Goal: Task Accomplishment & Management: Complete application form

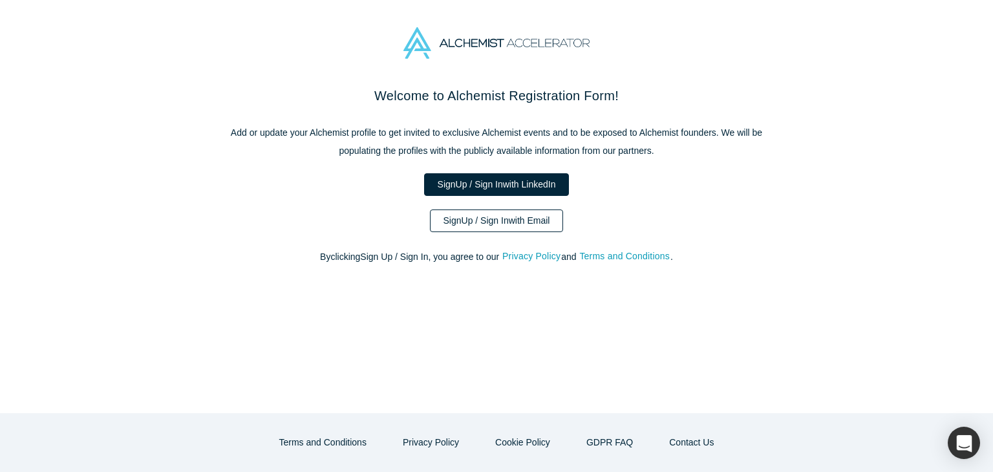
click at [535, 226] on link "Sign Up / Sign In with Email" at bounding box center [497, 220] width 134 height 23
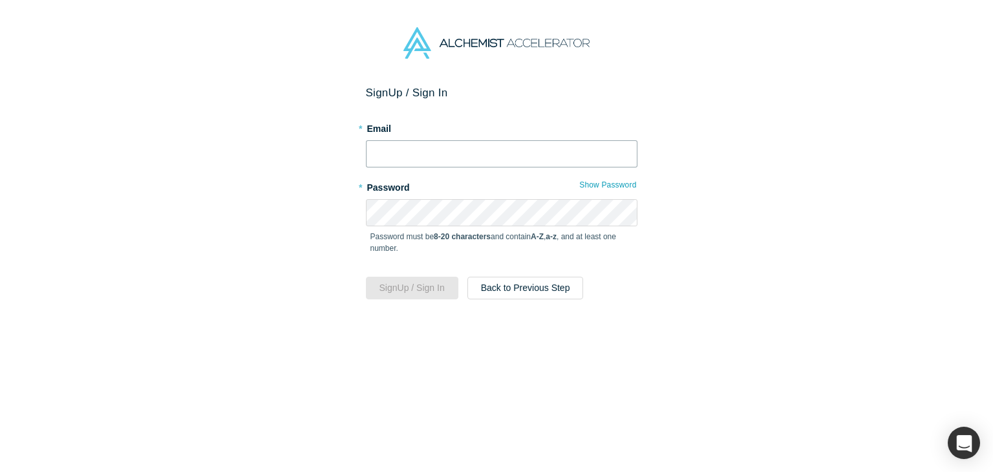
click at [369, 150] on input "text" at bounding box center [501, 153] width 271 height 27
type input "[EMAIL_ADDRESS][DOMAIN_NAME]"
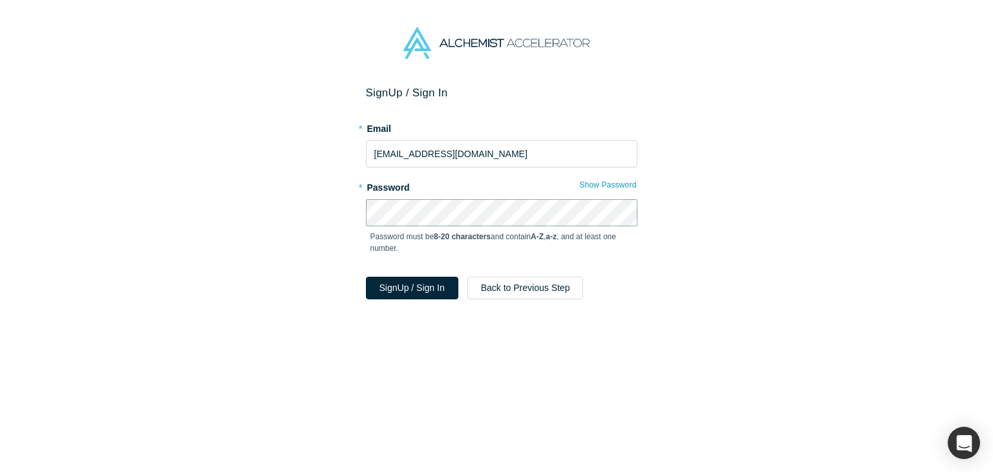
click at [366, 277] on button "Sign Up / Sign In" at bounding box center [412, 288] width 92 height 23
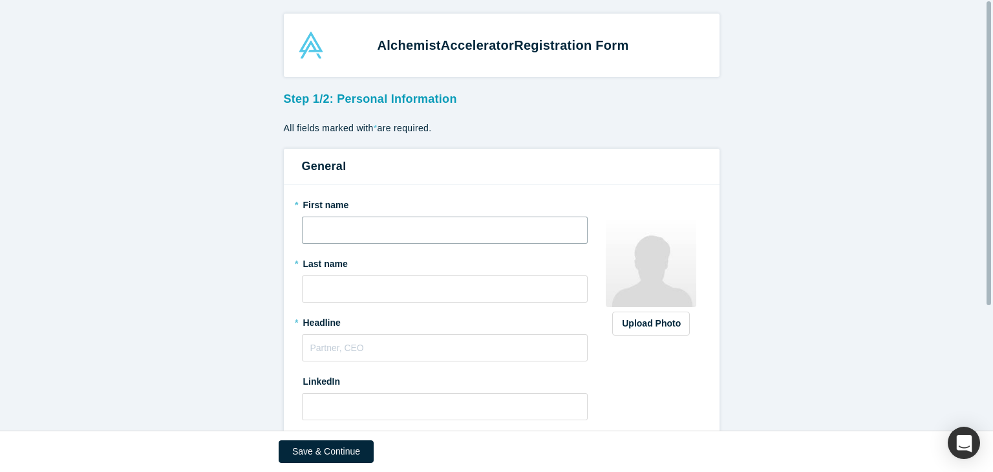
click at [346, 231] on input "text" at bounding box center [445, 230] width 286 height 27
type input "Mahir"
type input "Eyvazov"
click at [355, 350] on input "text" at bounding box center [445, 347] width 286 height 27
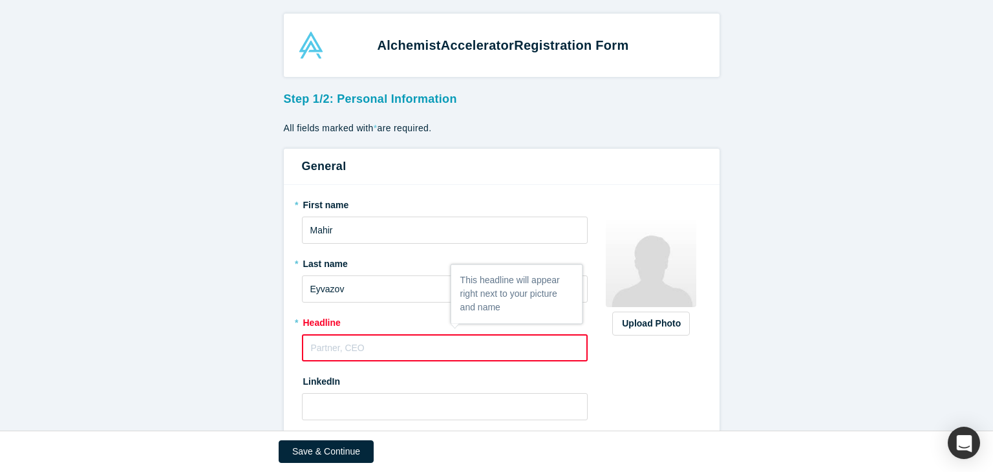
paste input "Family Office Strategist | Visiting Professor | Doctoral Candidate | MBA | Auth…"
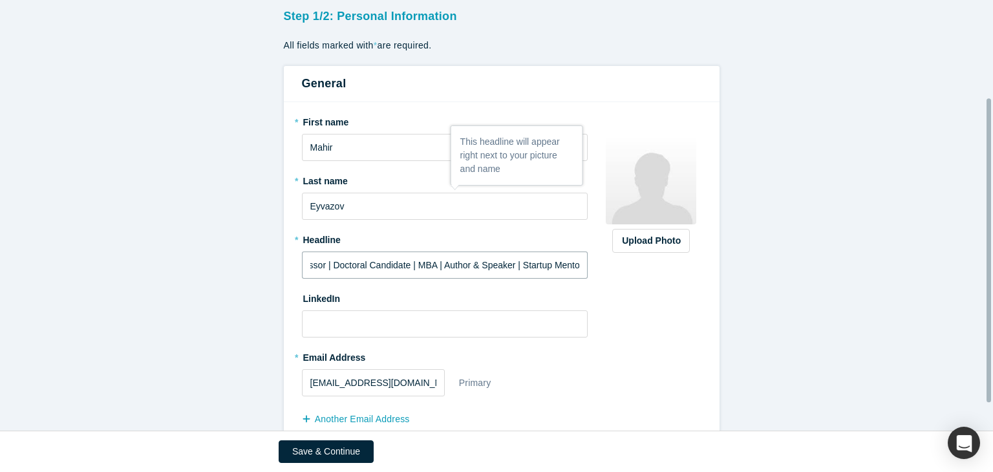
scroll to position [177, 0]
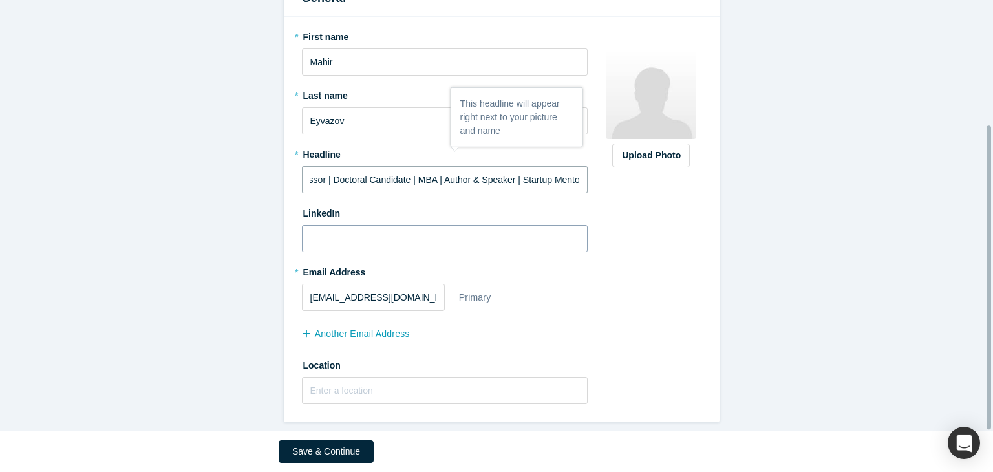
type input "Family Office Strategist | Visiting Professor | Doctoral Candidate | MBA | Auth…"
click at [344, 226] on input at bounding box center [445, 238] width 286 height 27
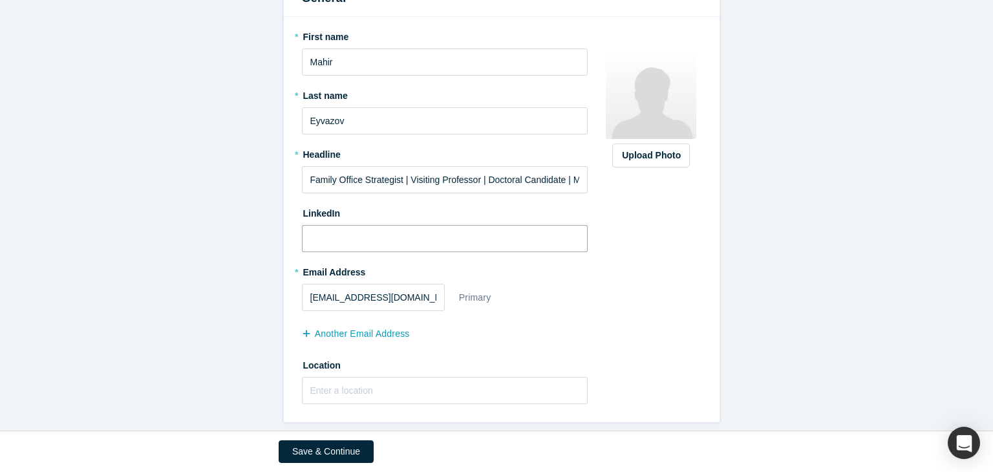
click at [335, 231] on input at bounding box center [445, 238] width 286 height 27
paste input "[URL][DOMAIN_NAME]"
type input "[URL][DOMAIN_NAME]"
click at [354, 384] on input "text" at bounding box center [445, 390] width 286 height 27
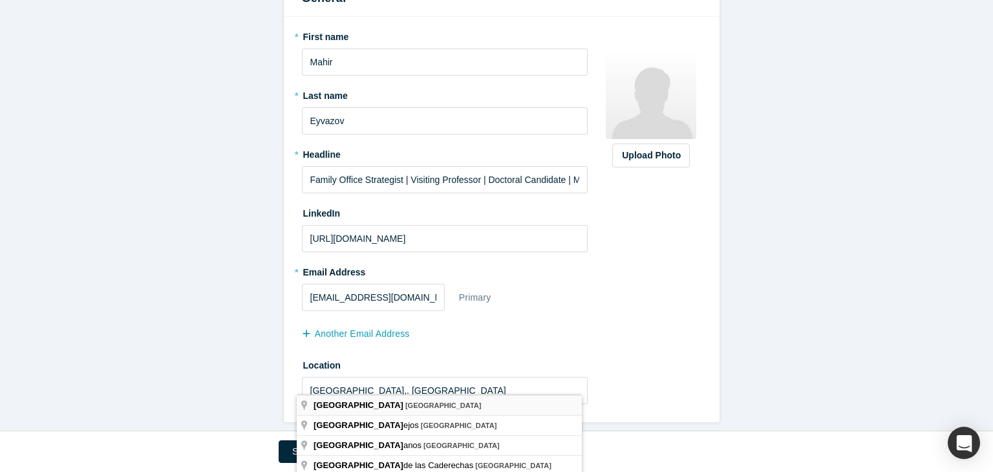
type input "[GEOGRAPHIC_DATA], [GEOGRAPHIC_DATA]"
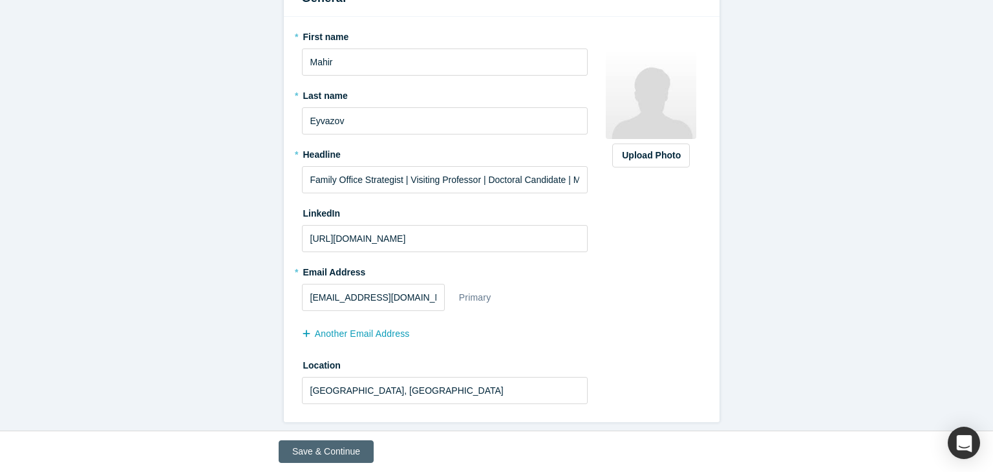
click at [343, 456] on button "Save & Continue" at bounding box center [326, 451] width 95 height 23
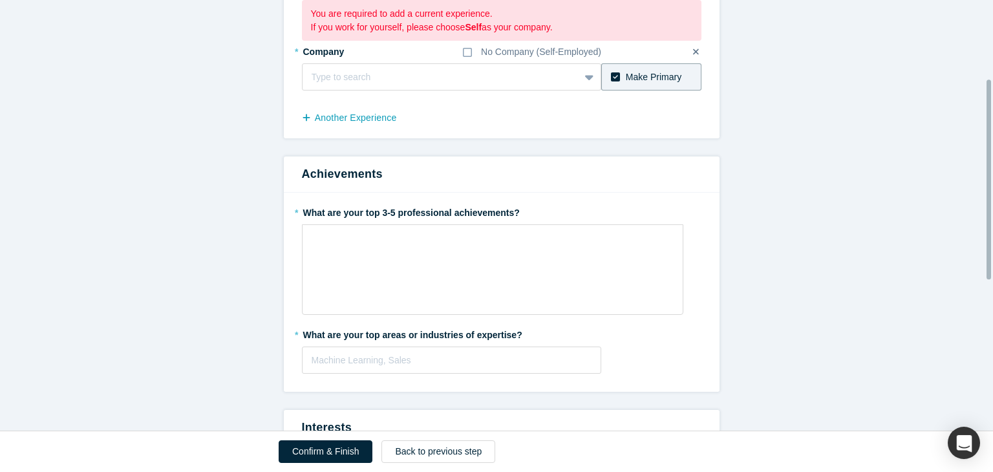
scroll to position [129, 0]
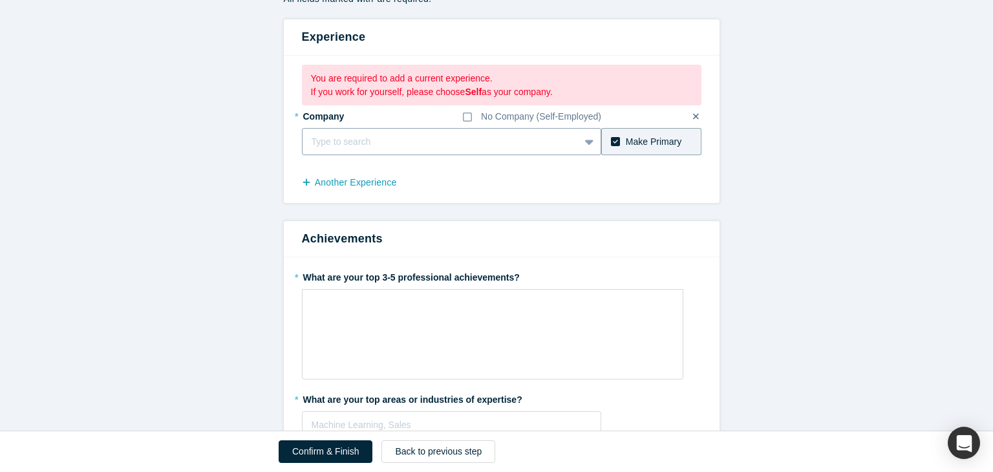
click at [325, 138] on div at bounding box center [441, 142] width 259 height 16
click at [325, 138] on div at bounding box center [428, 142] width 233 height 16
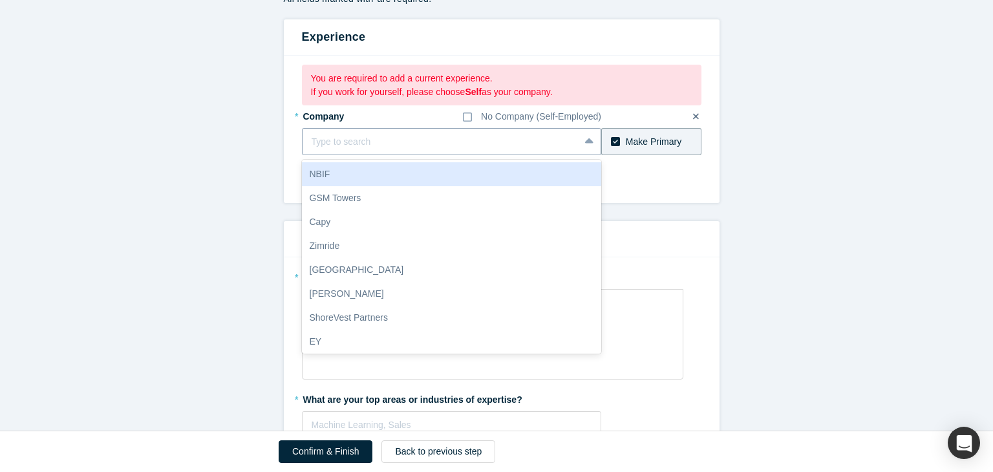
click at [325, 138] on div at bounding box center [441, 142] width 259 height 16
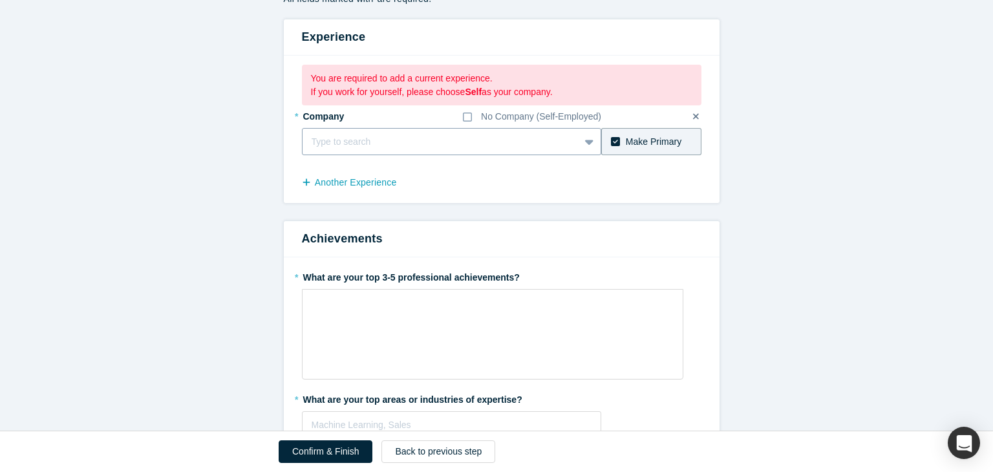
click at [325, 138] on div at bounding box center [441, 142] width 259 height 16
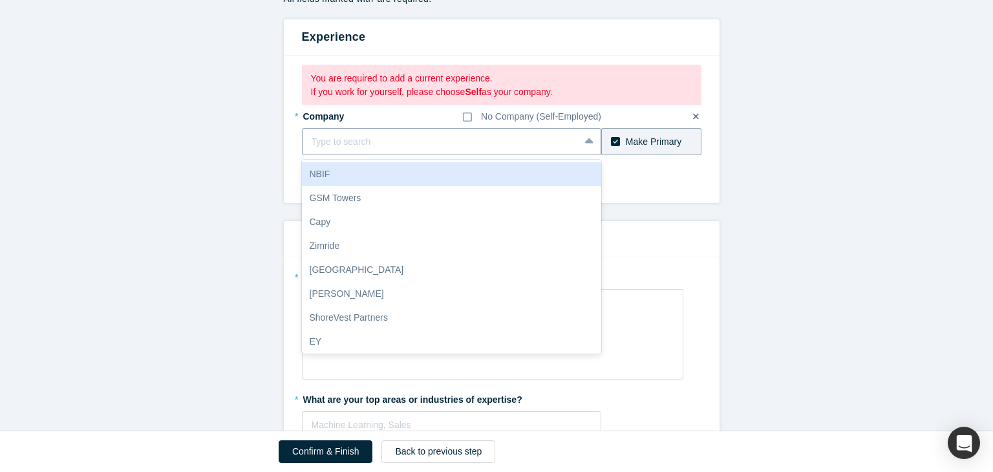
click at [322, 140] on div at bounding box center [441, 142] width 259 height 16
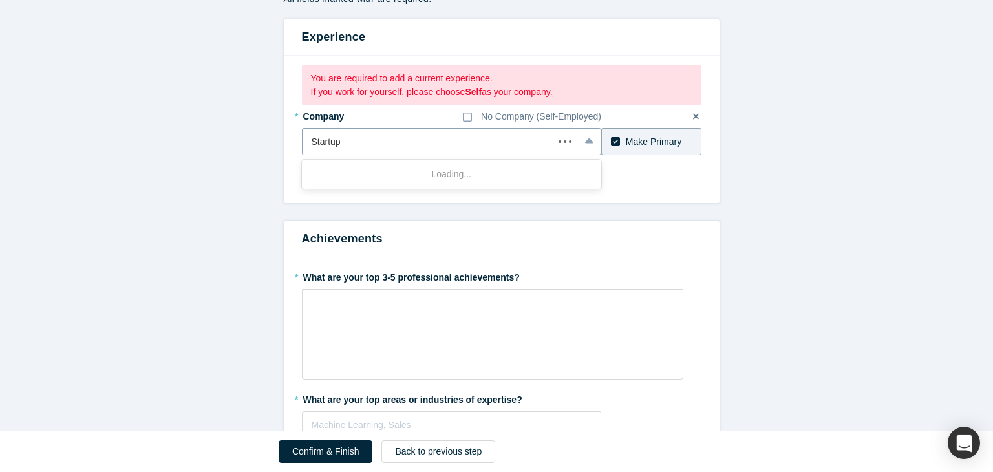
type input "Startupb"
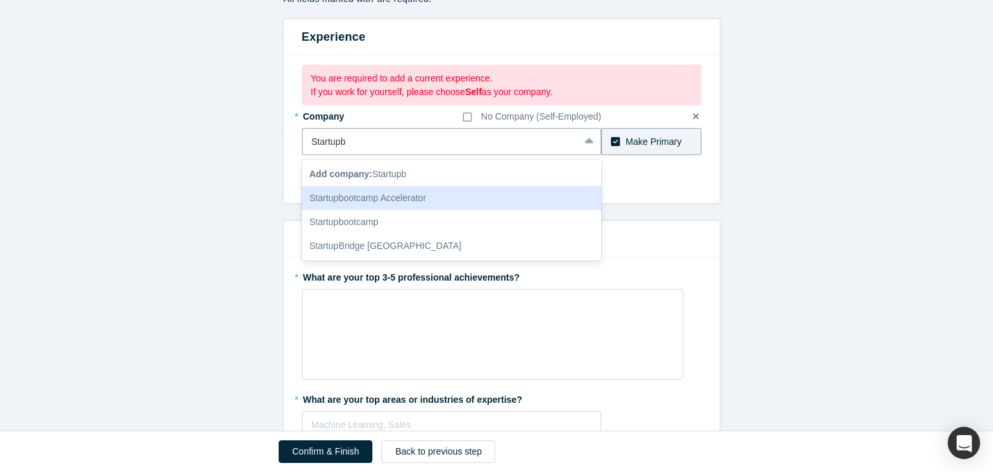
click at [337, 197] on div "Startupbootcamp Accelerator" at bounding box center [452, 198] width 300 height 24
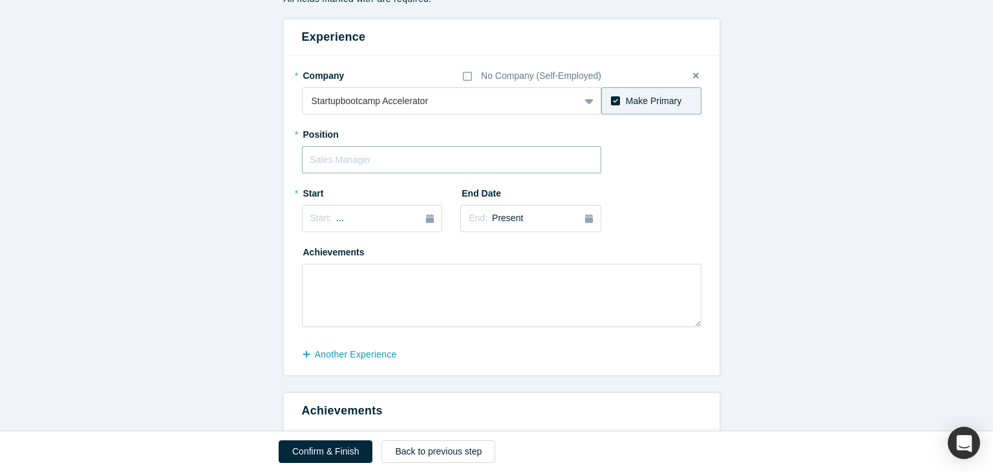
click at [336, 161] on input "text" at bounding box center [452, 159] width 300 height 27
type input "Startup Mentor"
click at [381, 223] on div "Start: ..." at bounding box center [372, 218] width 124 height 14
click at [507, 216] on span "Present" at bounding box center [507, 218] width 31 height 10
click at [396, 205] on button "Start: ..." at bounding box center [372, 218] width 141 height 27
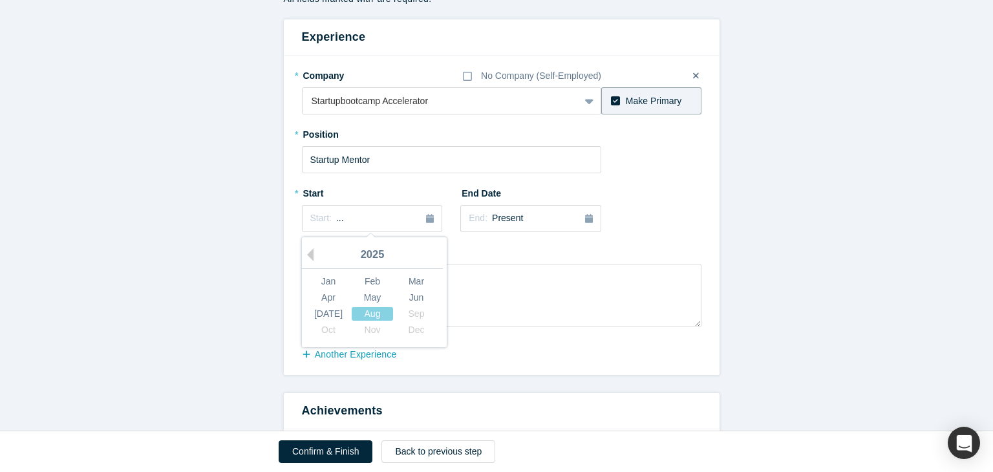
click at [309, 257] on div "2025" at bounding box center [372, 255] width 141 height 27
click at [308, 257] on button "Previous Year" at bounding box center [307, 254] width 13 height 13
click at [367, 299] on div "May" at bounding box center [372, 298] width 41 height 14
click at [403, 279] on textarea at bounding box center [501, 295] width 399 height 63
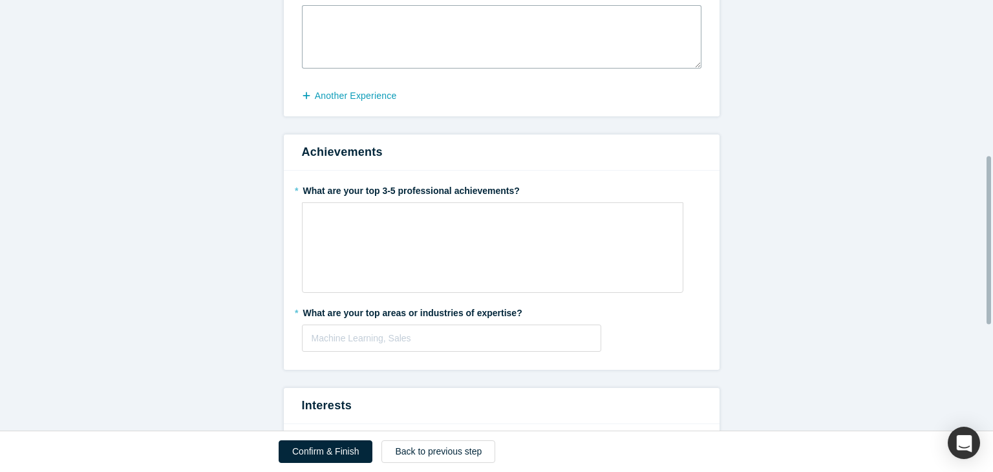
scroll to position [452, 0]
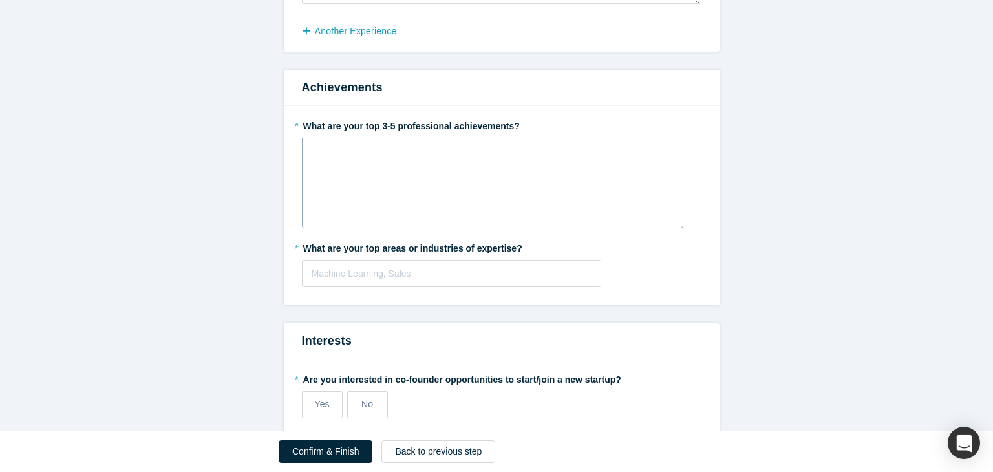
click at [330, 146] on div "rdw-editor" at bounding box center [493, 153] width 348 height 14
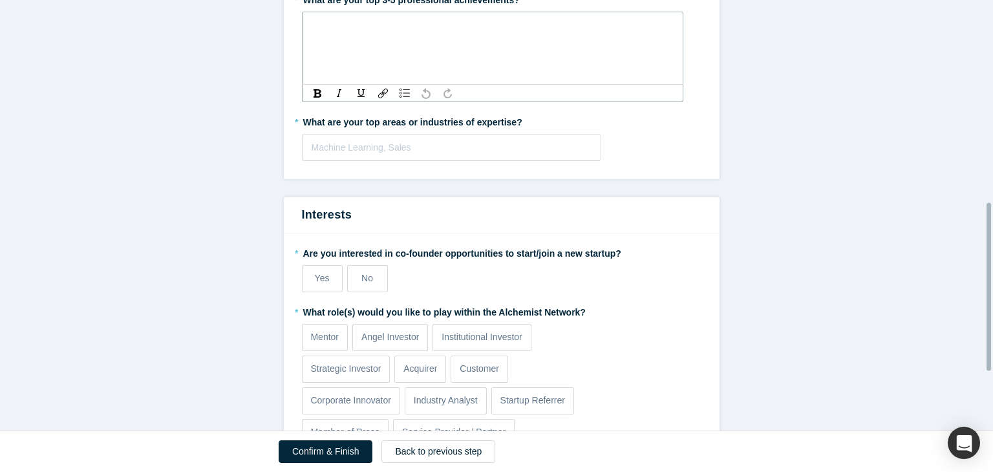
scroll to position [665, 0]
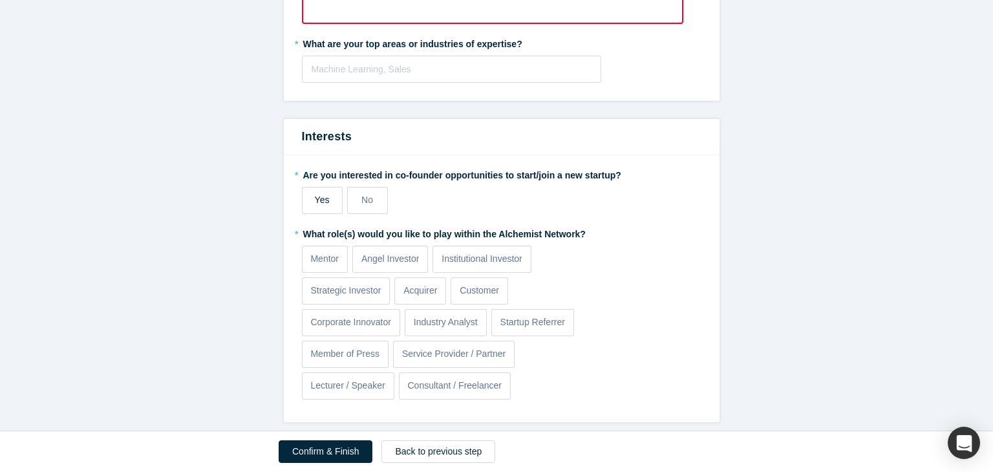
click at [330, 195] on label "Yes" at bounding box center [322, 200] width 41 height 27
click at [0, 0] on input "Yes" at bounding box center [0, 0] width 0 height 0
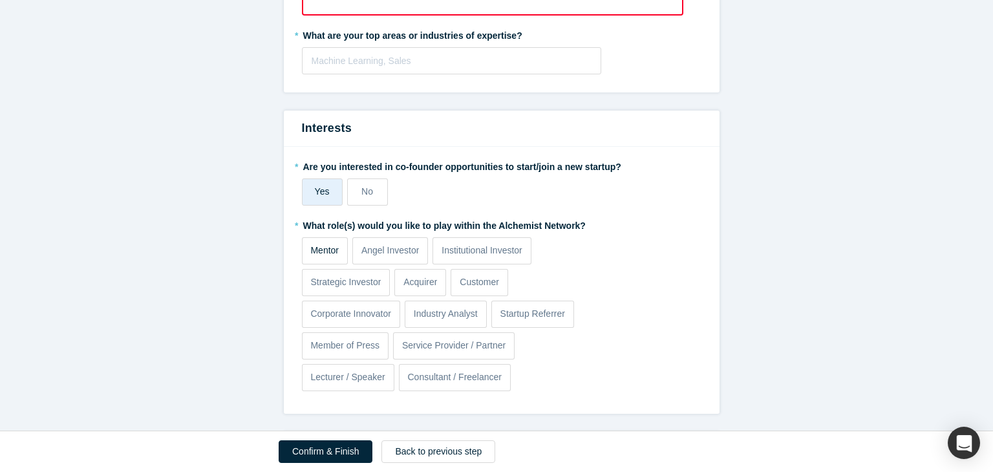
click at [334, 252] on p "Mentor" at bounding box center [324, 251] width 28 height 14
click at [0, 0] on input "Mentor" at bounding box center [0, 0] width 0 height 0
click at [414, 249] on p "Angel Investor" at bounding box center [390, 251] width 58 height 14
click at [0, 0] on input "Angel Investor" at bounding box center [0, 0] width 0 height 0
click at [507, 251] on p "Institutional Investor" at bounding box center [481, 251] width 81 height 14
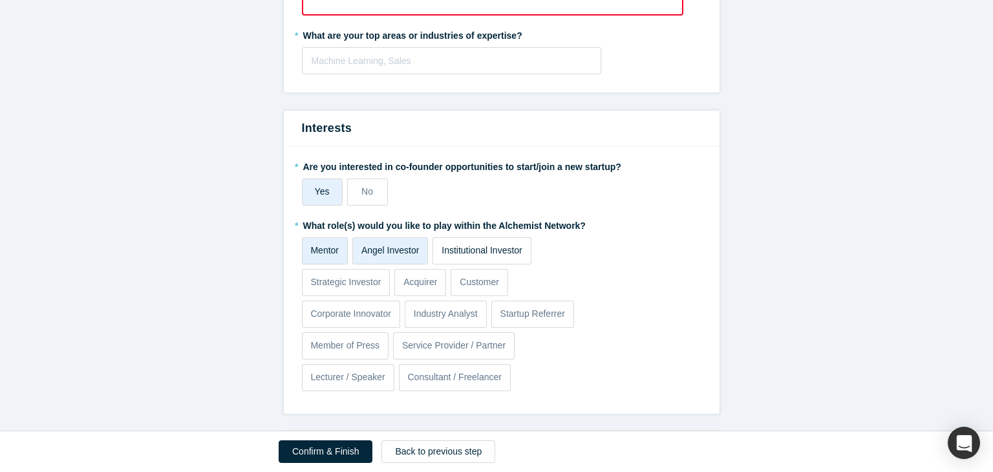
click at [0, 0] on input "Institutional Investor" at bounding box center [0, 0] width 0 height 0
click at [493, 251] on p "Institutional Investor" at bounding box center [481, 251] width 81 height 14
click at [0, 0] on input "Institutional Investor" at bounding box center [0, 0] width 0 height 0
click at [353, 275] on p "Strategic Investor" at bounding box center [345, 282] width 70 height 14
click at [0, 0] on input "Strategic Investor" at bounding box center [0, 0] width 0 height 0
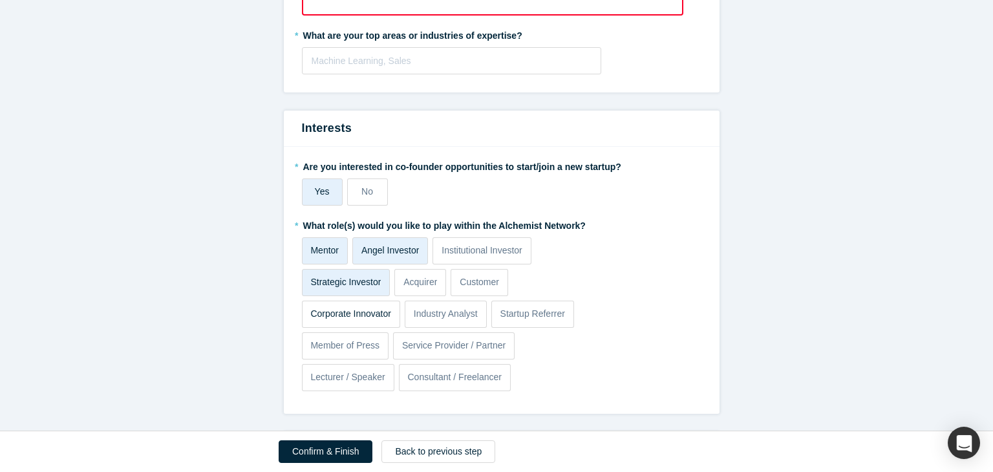
click at [377, 313] on p "Corporate Innovator" at bounding box center [350, 314] width 81 height 14
click at [0, 0] on input "Corporate Innovator" at bounding box center [0, 0] width 0 height 0
click at [491, 384] on label "Consultant / Freelancer" at bounding box center [455, 377] width 112 height 27
click at [0, 0] on input "Consultant / Freelancer" at bounding box center [0, 0] width 0 height 0
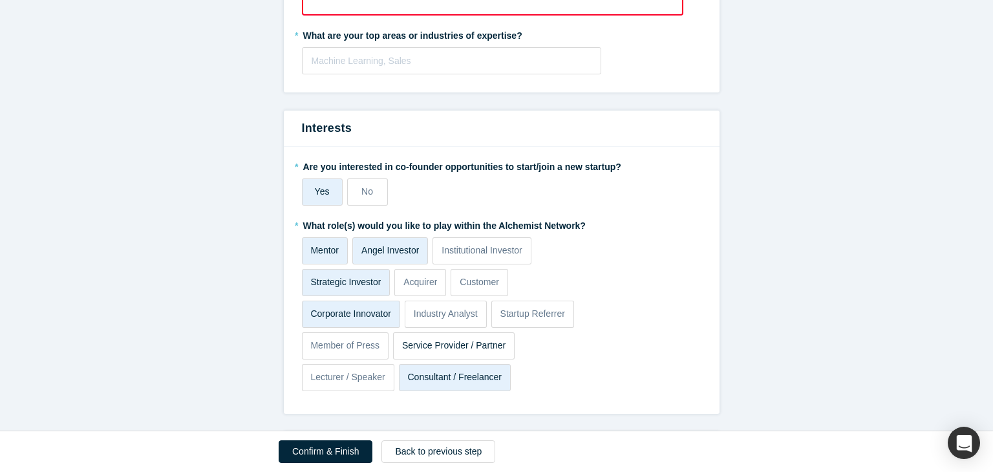
click at [481, 354] on label "Service Provider / Partner" at bounding box center [454, 345] width 122 height 27
click at [0, 0] on input "Service Provider / Partner" at bounding box center [0, 0] width 0 height 0
click at [375, 371] on p "Lecturer / Speaker" at bounding box center [347, 377] width 74 height 14
click at [0, 0] on input "Lecturer / Speaker" at bounding box center [0, 0] width 0 height 0
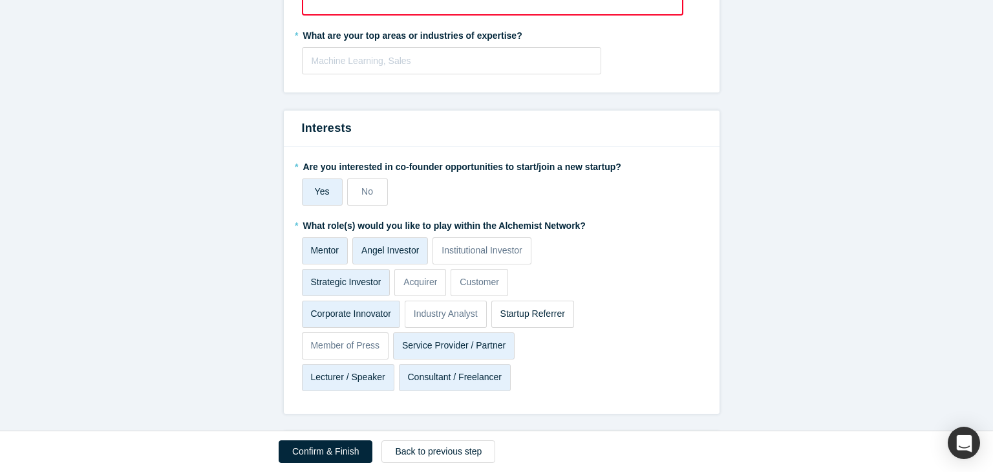
click at [555, 319] on label "Startup Referrer" at bounding box center [532, 314] width 83 height 27
click at [0, 0] on input "Startup Referrer" at bounding box center [0, 0] width 0 height 0
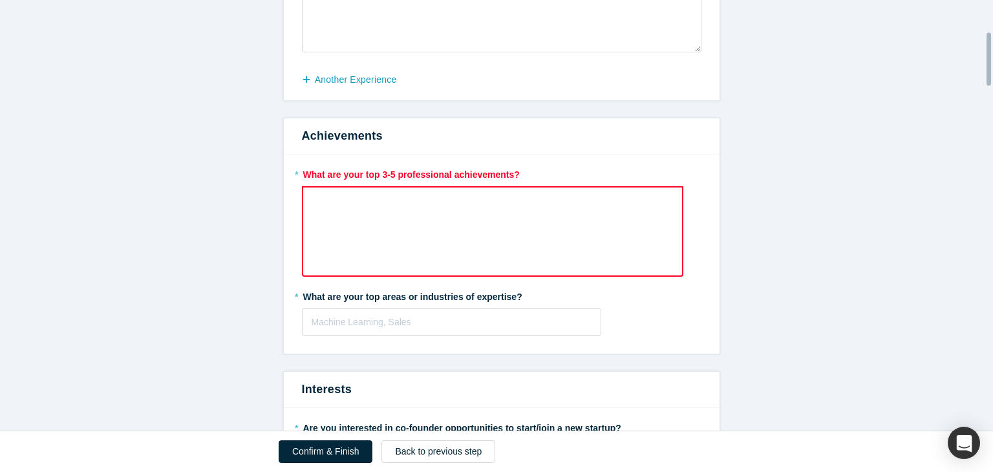
scroll to position [407, 0]
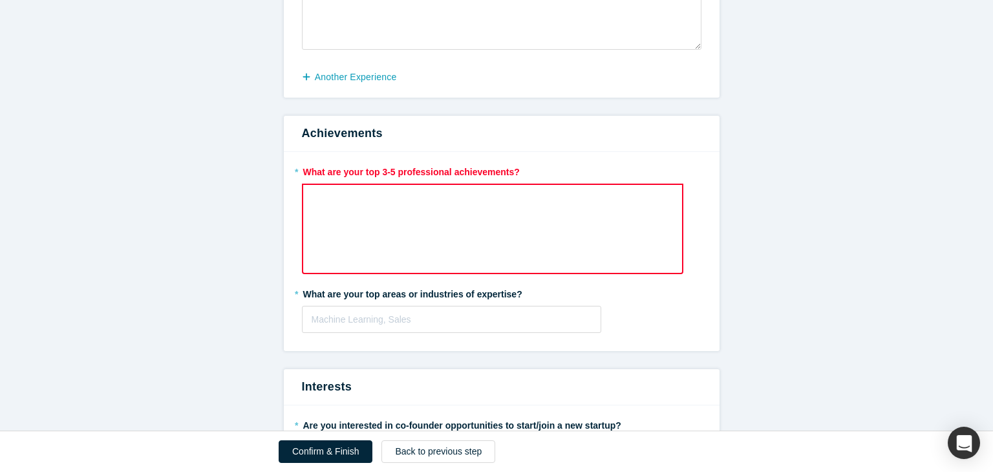
click at [378, 184] on div "rdw-wrapper" at bounding box center [492, 229] width 381 height 90
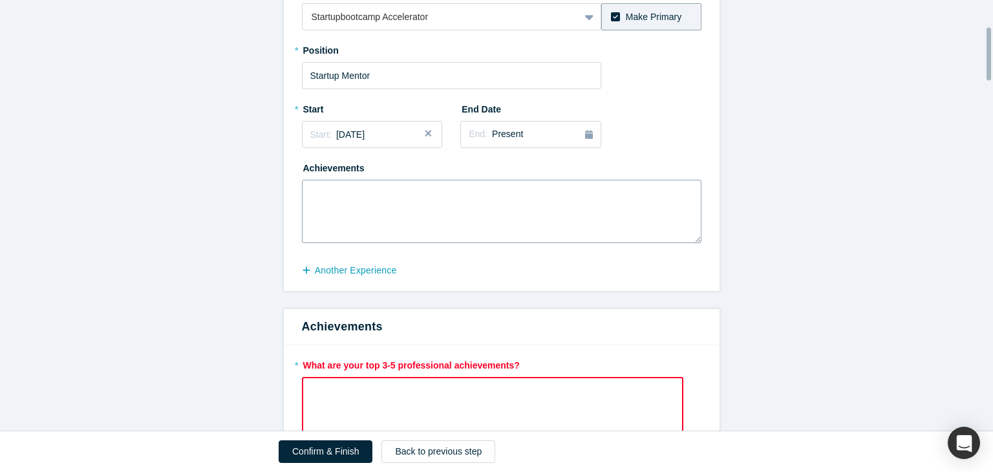
scroll to position [213, 0]
click at [393, 205] on textarea at bounding box center [501, 211] width 399 height 63
paste textarea "L ipsu dol’si ametc adip. E’s Doeiu Tempori, u Laboree Dolore, Magnaa Enimad Mi…"
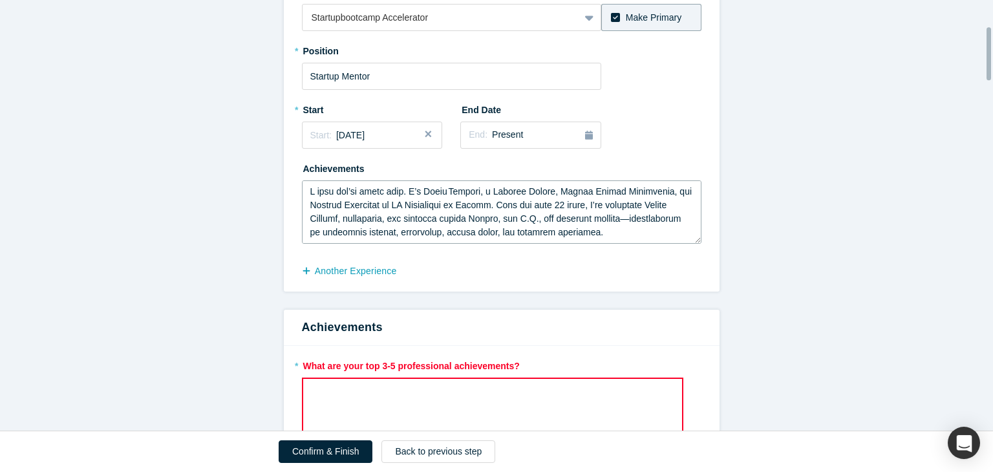
scroll to position [226, 0]
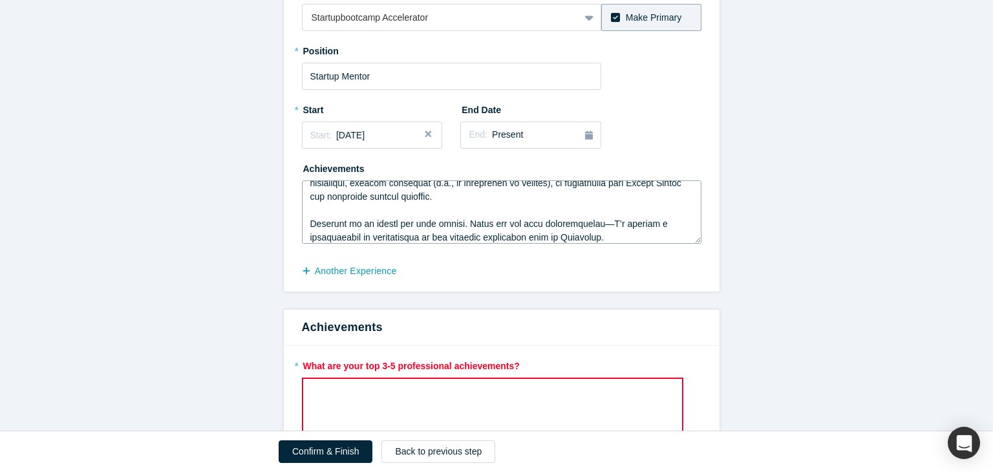
type textarea "L ipsu dol’si ametc adip. E’s Doeiu Tempori, u Laboree Dolore, Magnaa Enimad Mi…"
click at [397, 396] on div "rdw-editor" at bounding box center [492, 394] width 347 height 14
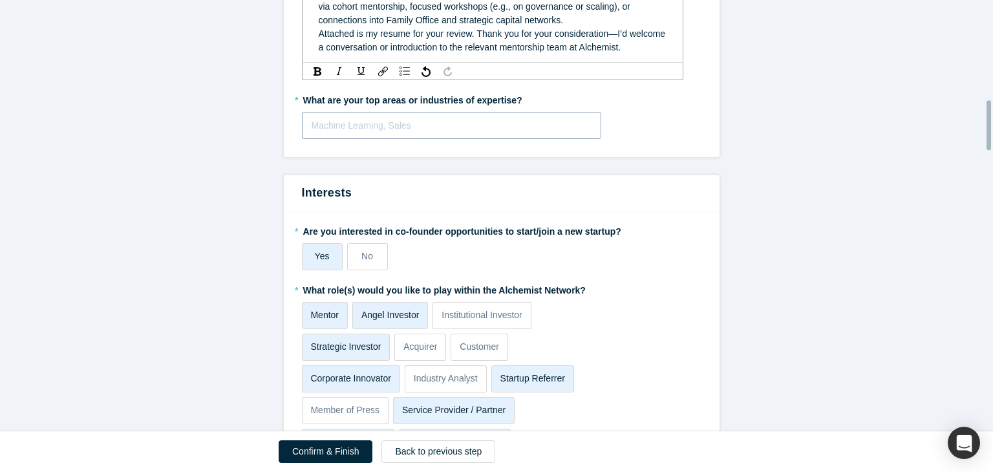
scroll to position [859, 0]
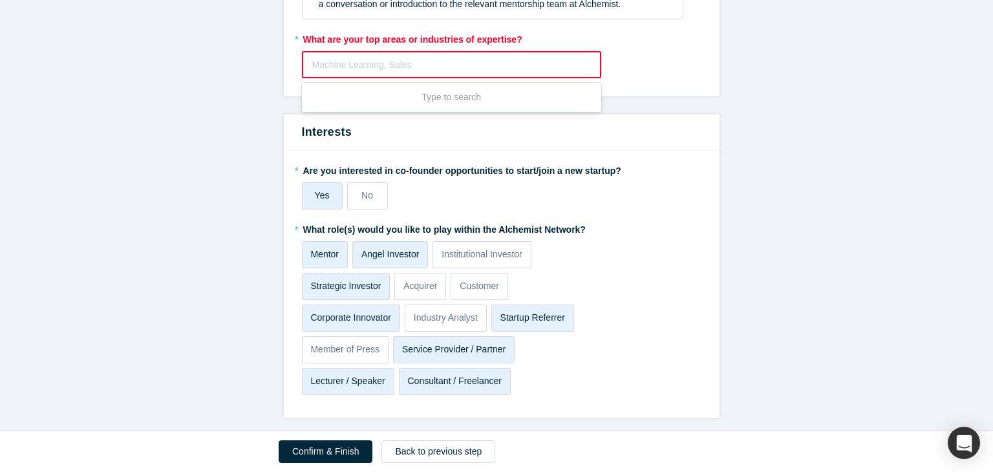
click at [339, 57] on div at bounding box center [451, 65] width 279 height 16
paste input "have advised ventures in technology, healthcare, services, consumer goods, and …"
type input "have advised ventures in technology, healthcare, services, consumer goods, and …"
click at [644, 219] on label "* What role(s) would you like to play within the Alchemist Network?" at bounding box center [501, 227] width 399 height 18
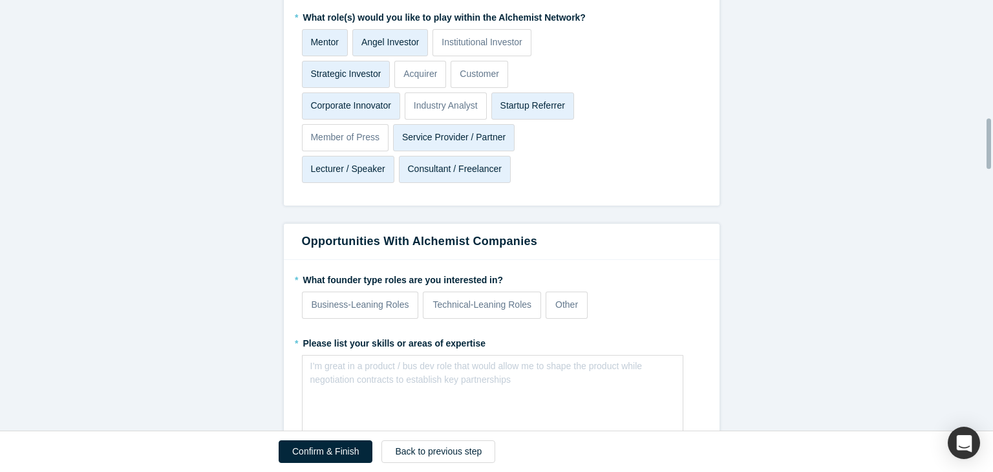
scroll to position [859, 0]
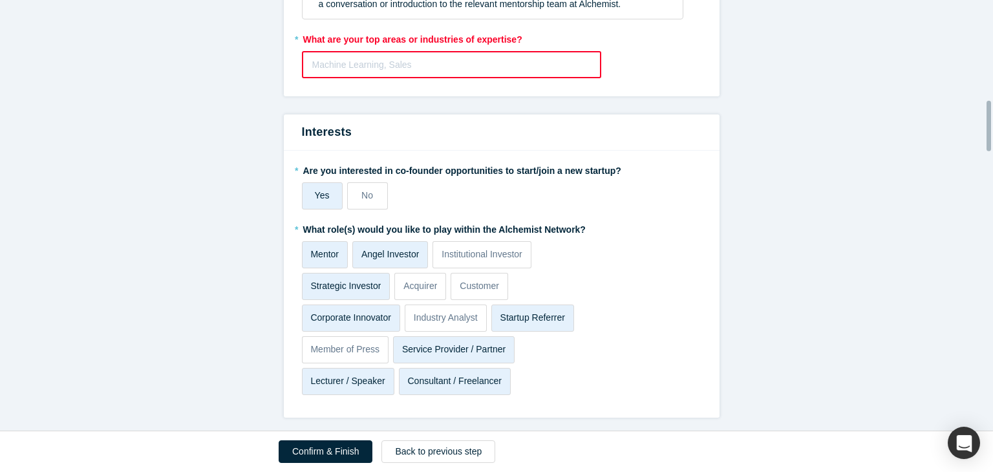
click at [350, 57] on div at bounding box center [451, 65] width 279 height 16
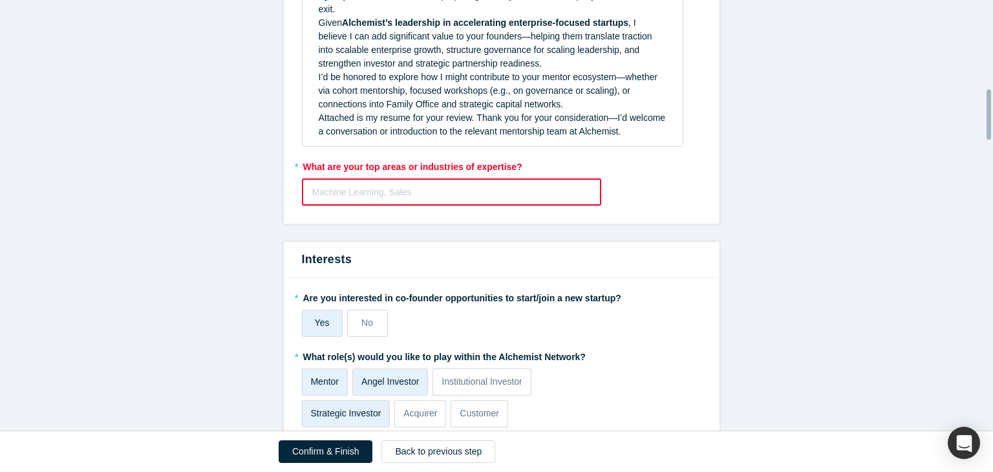
scroll to position [730, 0]
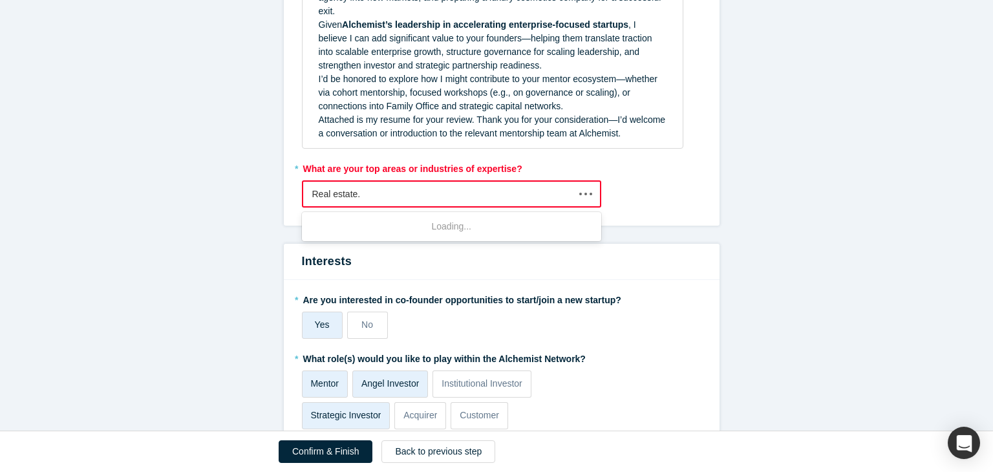
type input "Real estate"
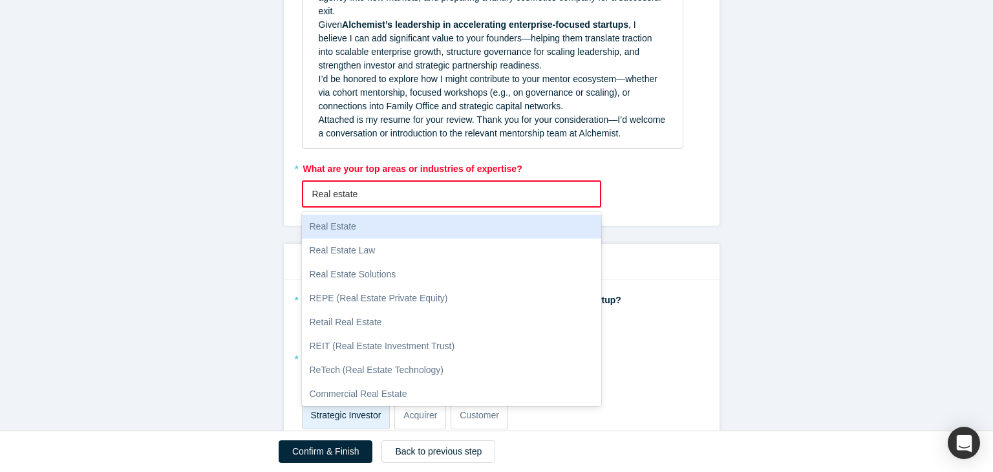
click at [398, 215] on div "Real Estate" at bounding box center [452, 227] width 300 height 24
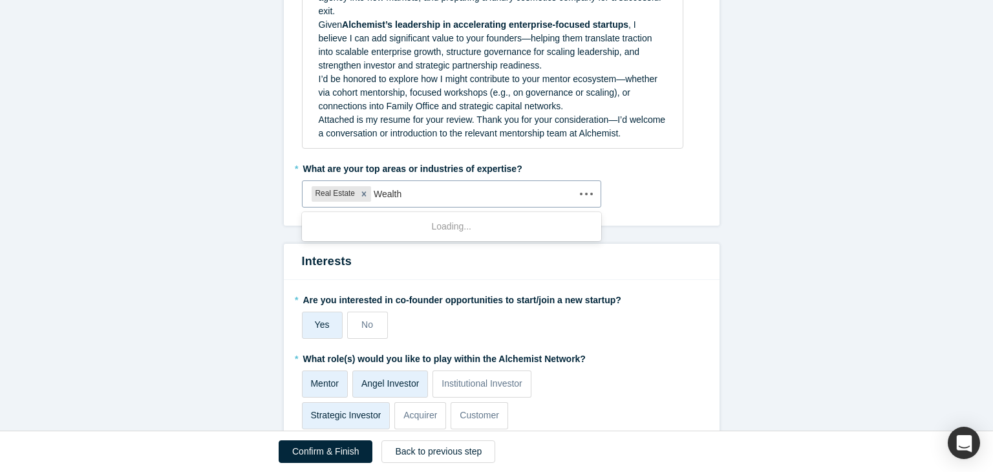
type input "Wealth"
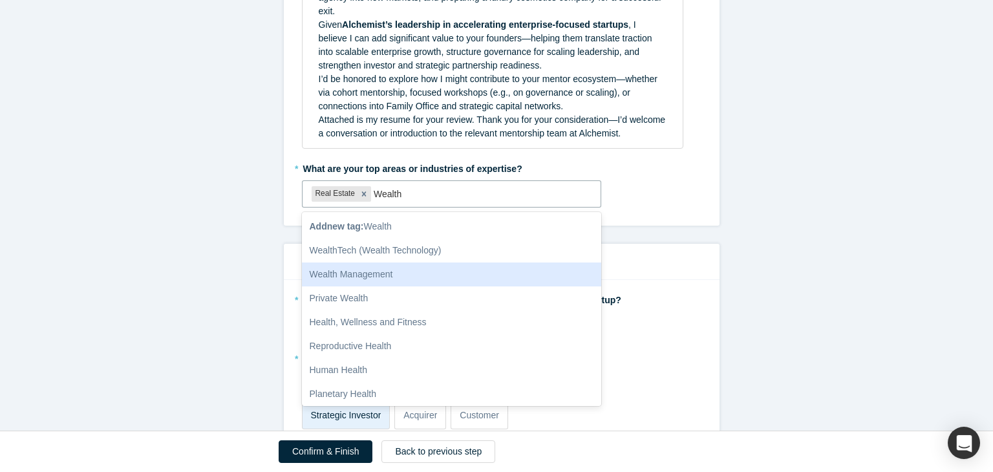
click at [377, 262] on div "Wealth Management" at bounding box center [452, 274] width 300 height 24
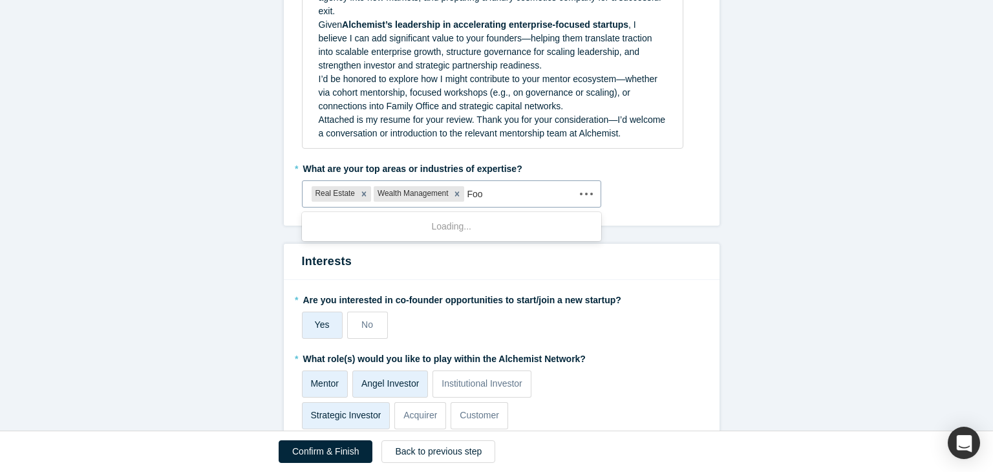
type input "Food"
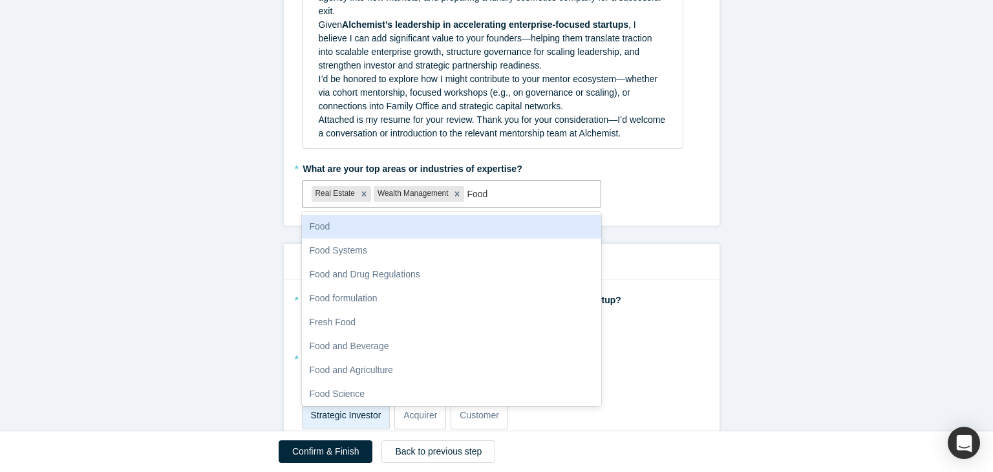
click at [389, 215] on div "Food" at bounding box center [452, 227] width 300 height 24
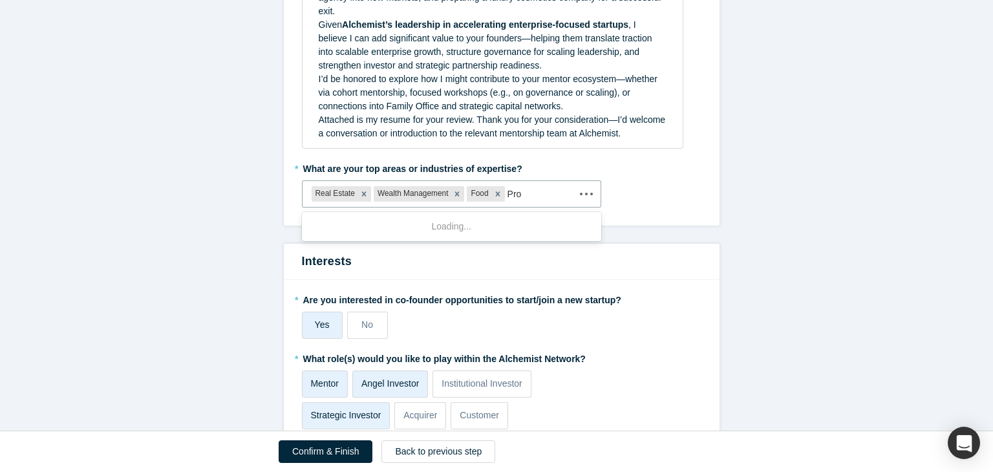
type input "Prop"
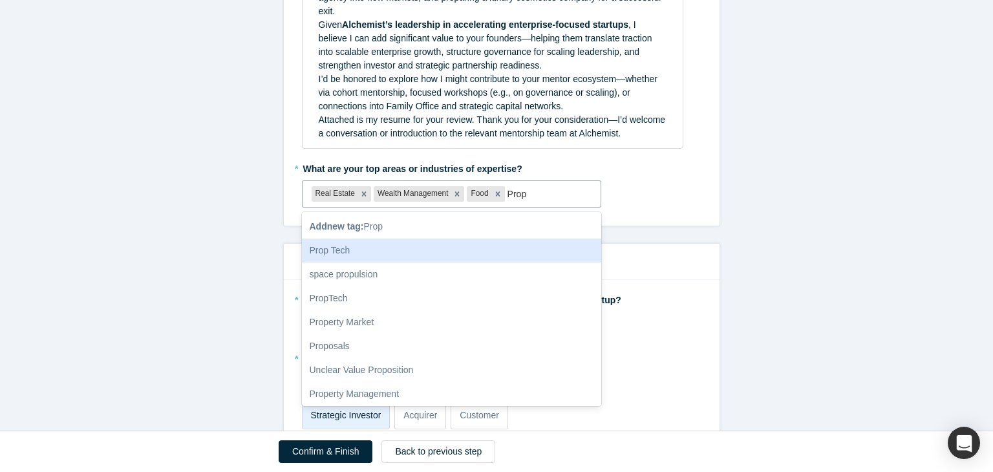
click at [438, 238] on div "Prop Tech" at bounding box center [452, 250] width 300 height 24
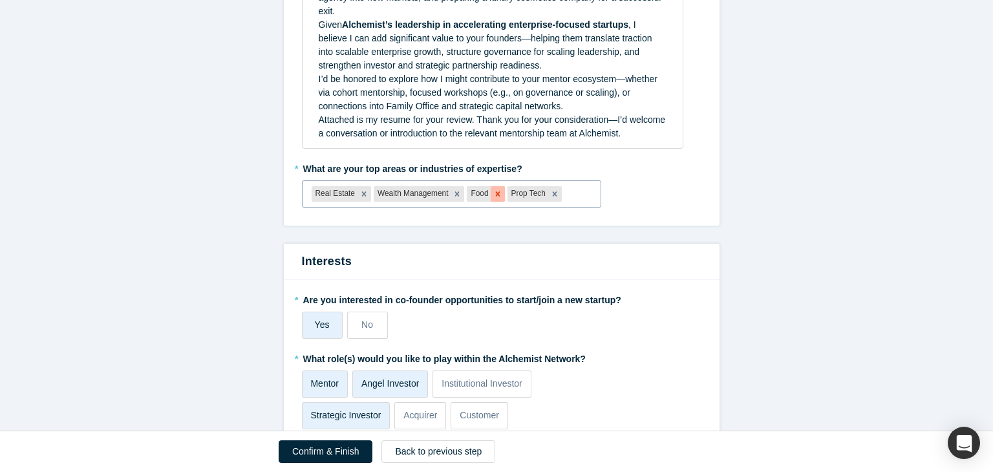
click at [493, 189] on icon "Remove Food" at bounding box center [497, 193] width 9 height 9
type input "tech"
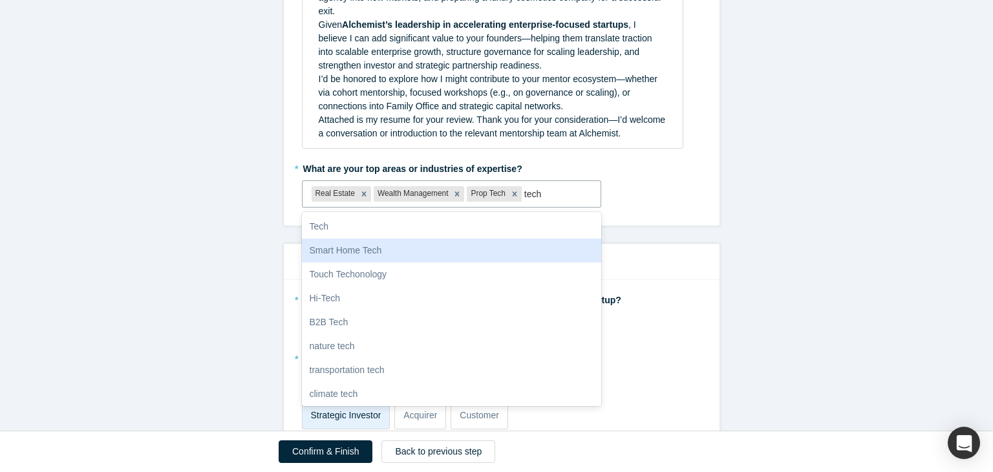
click at [396, 238] on div "Smart Home Tech" at bounding box center [452, 250] width 300 height 24
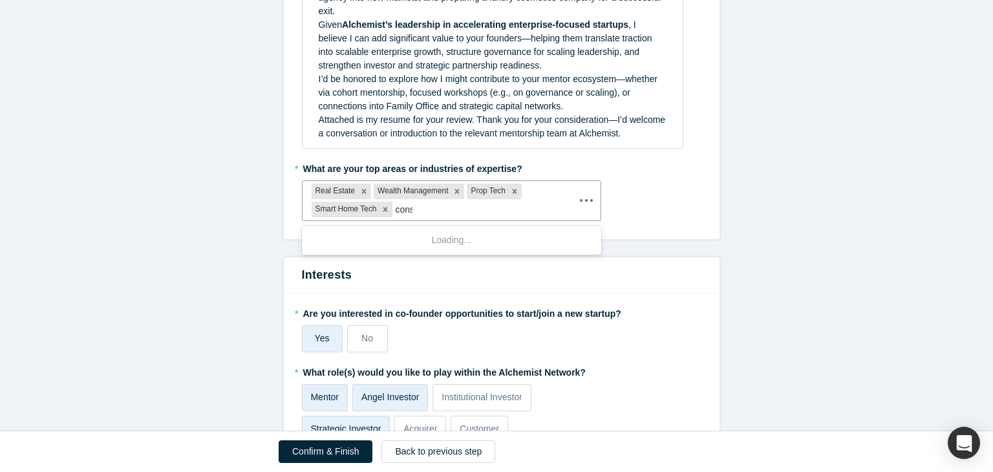
type input "consu"
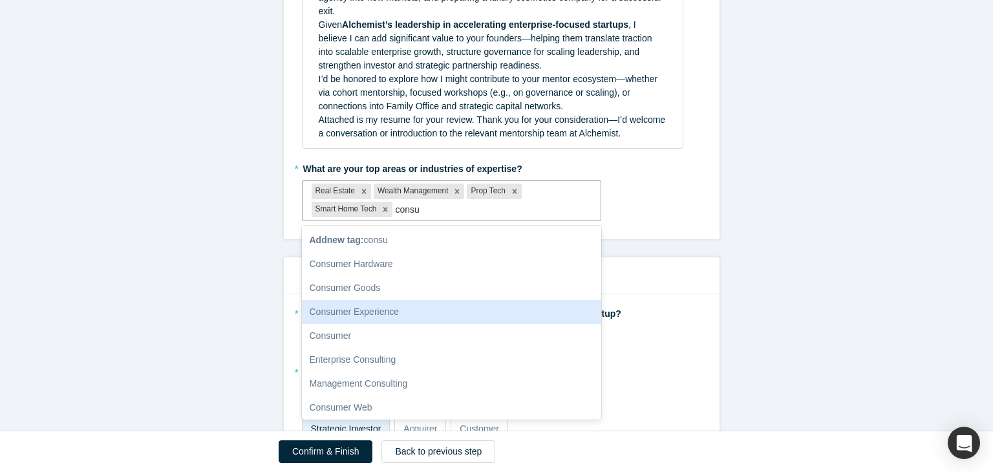
click at [379, 300] on div "Consumer Experience" at bounding box center [452, 312] width 300 height 24
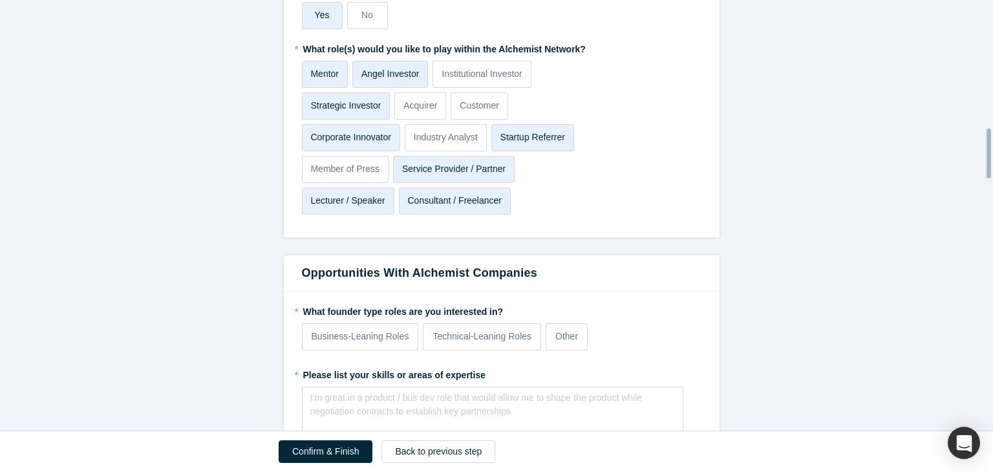
scroll to position [1182, 0]
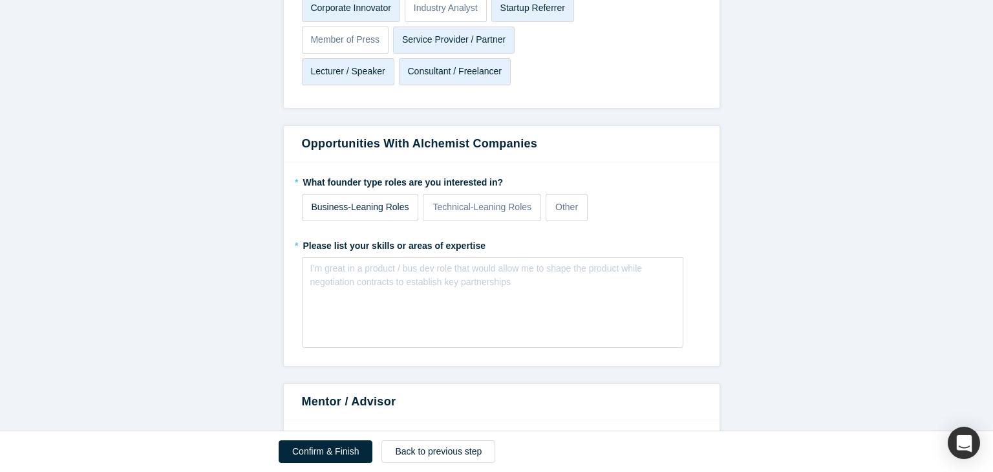
click at [390, 200] on p "Business-Leaning Roles" at bounding box center [361, 207] width 98 height 14
click at [0, 0] on input "Business-Leaning Roles" at bounding box center [0, 0] width 0 height 0
click at [344, 269] on div "I’m great in a product / bus dev role that would allow me to shape the product …" at bounding box center [492, 275] width 365 height 27
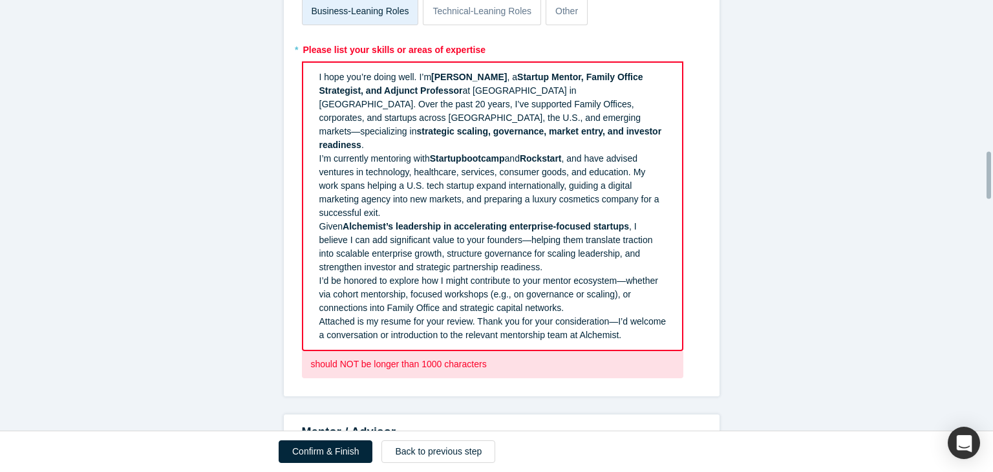
scroll to position [1376, 0]
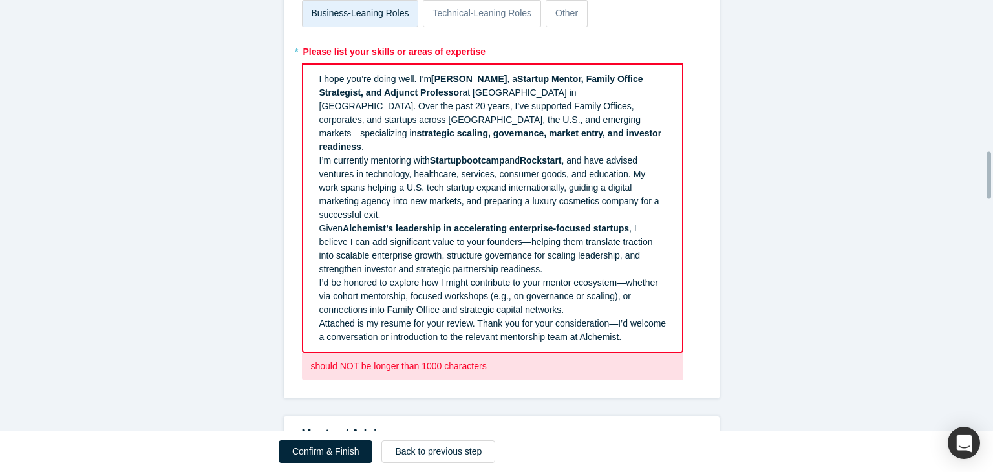
click at [361, 223] on span "Alchemist’s leadership in accelerating enterprise-focused startups" at bounding box center [486, 228] width 286 height 10
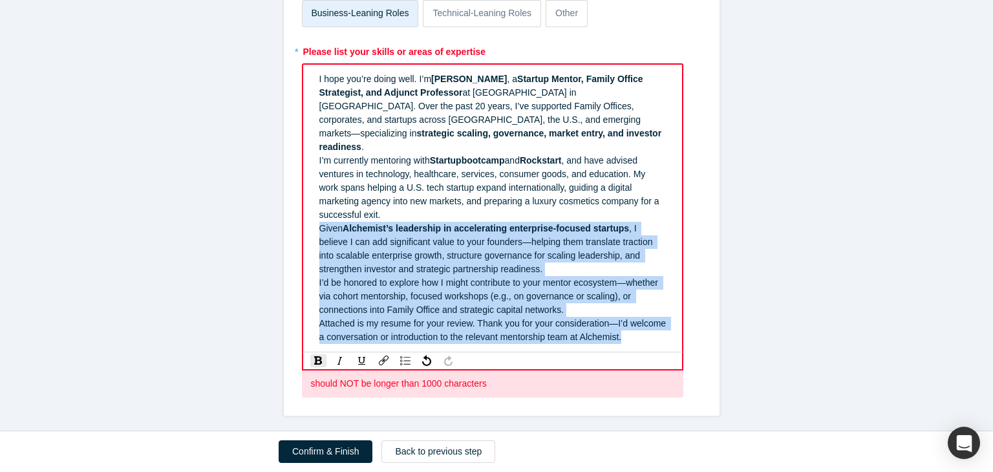
drag, startPoint x: 430, startPoint y: 222, endPoint x: 645, endPoint y: 338, distance: 244.7
click at [645, 338] on div "I hope you’re doing well. I’m [PERSON_NAME] , a Startup Mentor, Family Office S…" at bounding box center [492, 208] width 381 height 290
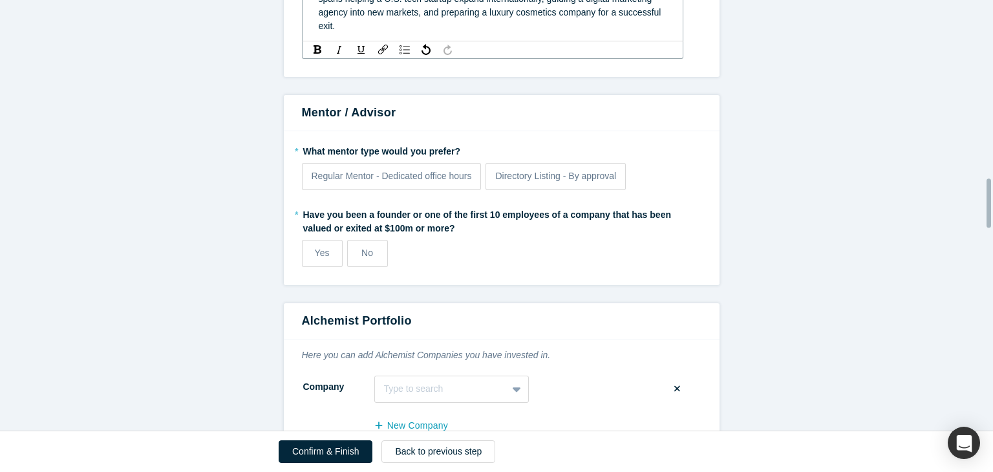
scroll to position [1569, 0]
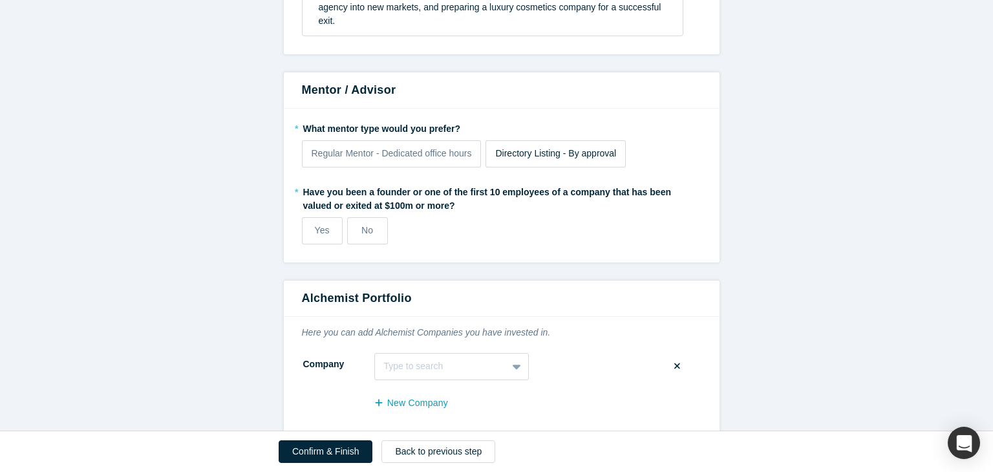
click at [520, 143] on fieldset "* What mentor type would you prefer? Regular Mentor - Dedicated office hours Di…" at bounding box center [501, 186] width 399 height 136
click at [524, 148] on span "Directory Listing - By approval" at bounding box center [555, 153] width 121 height 10
click at [0, 0] on input "Directory Listing - By approval" at bounding box center [0, 0] width 0 height 0
click at [318, 225] on span "Yes" at bounding box center [322, 230] width 15 height 10
click at [0, 0] on input "Yes" at bounding box center [0, 0] width 0 height 0
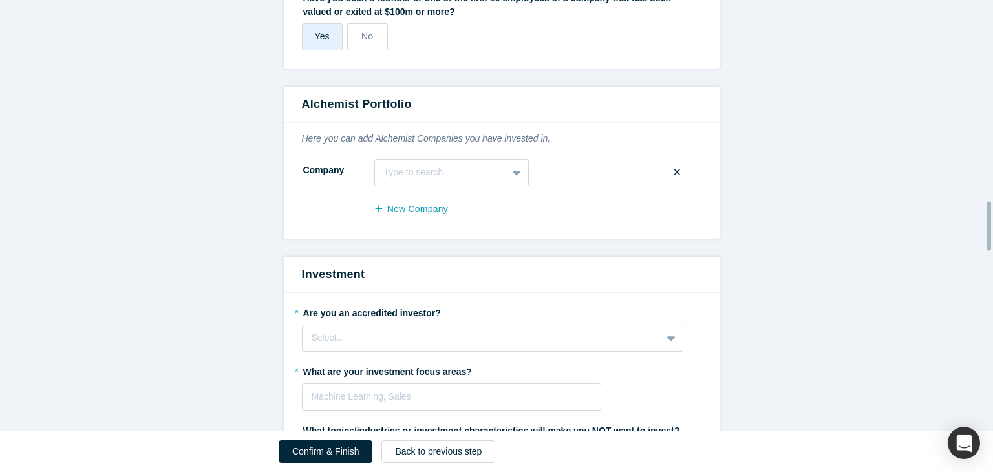
scroll to position [1763, 0]
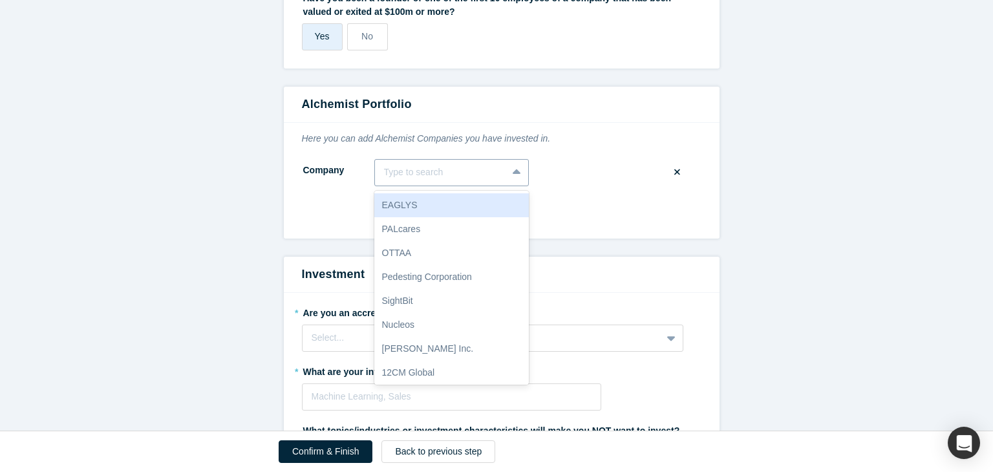
click at [475, 164] on div at bounding box center [441, 172] width 114 height 16
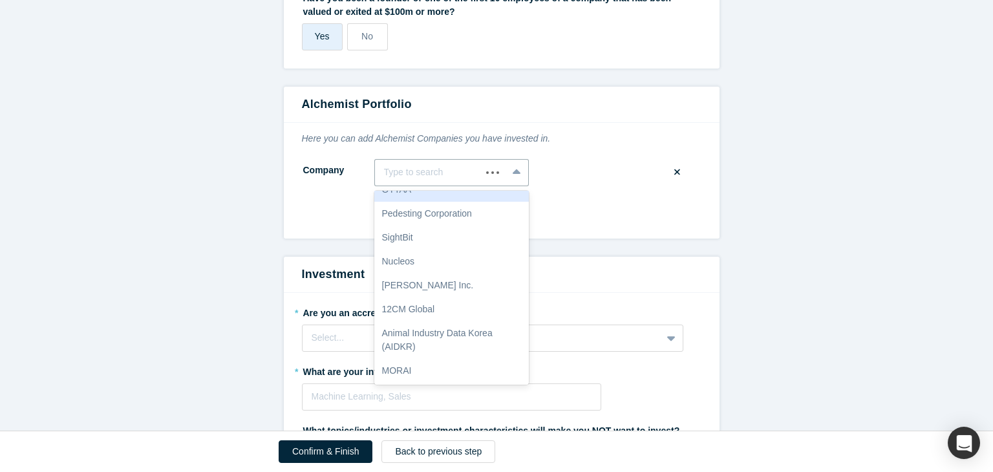
scroll to position [0, 0]
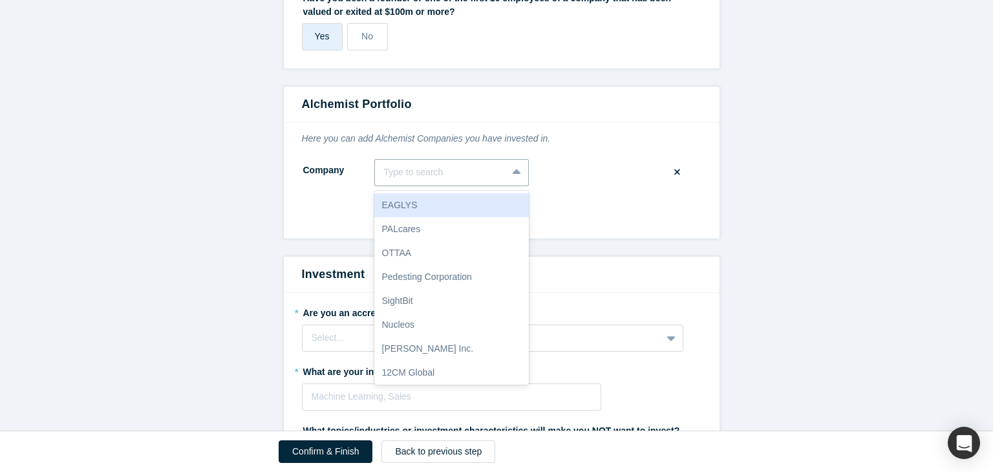
click at [463, 193] on div "EAGLYS" at bounding box center [451, 205] width 154 height 24
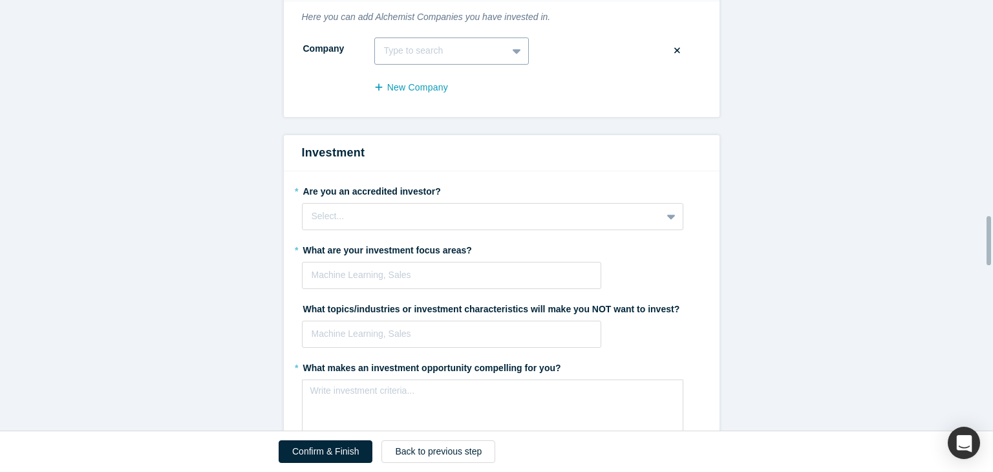
scroll to position [1892, 0]
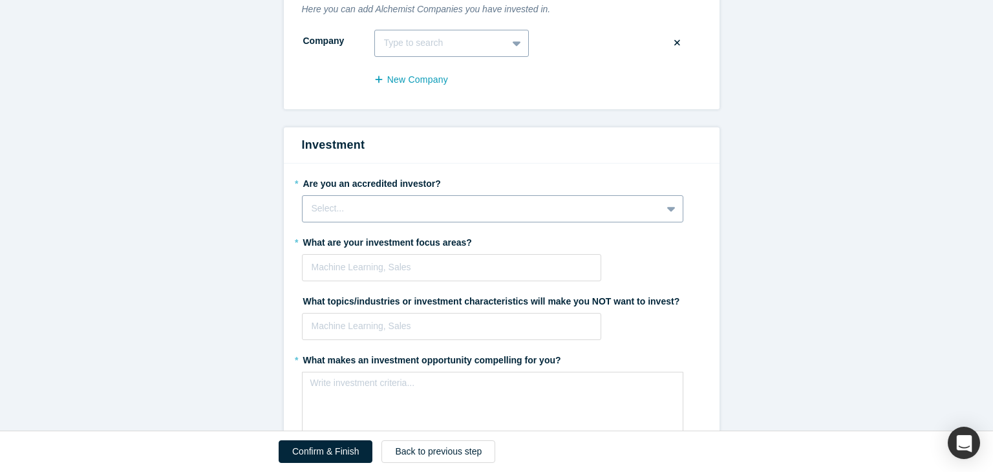
click at [436, 202] on div "Select..." at bounding box center [482, 209] width 341 height 14
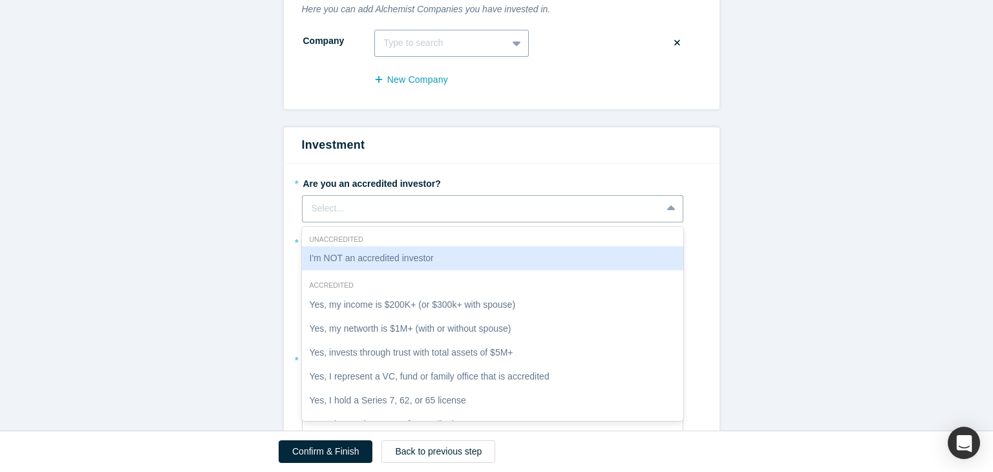
click at [373, 246] on div "I'm NOT an accredited investor" at bounding box center [492, 258] width 381 height 24
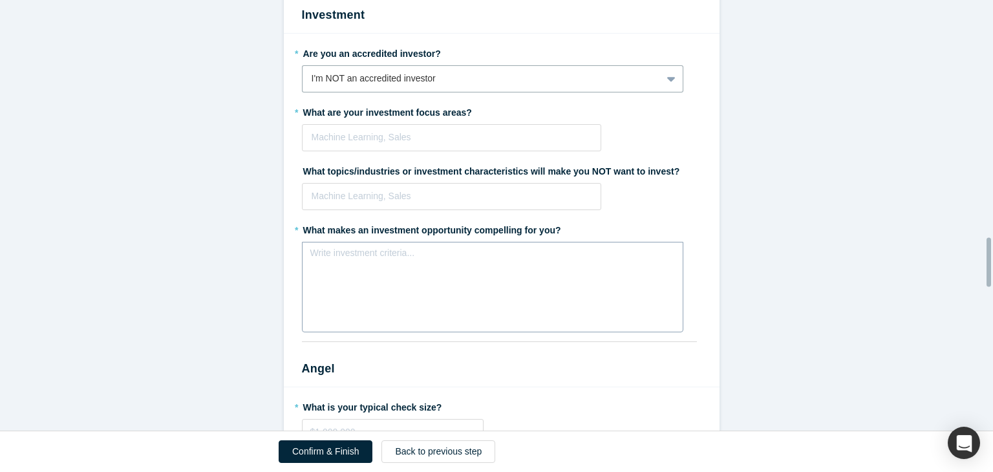
scroll to position [2086, 0]
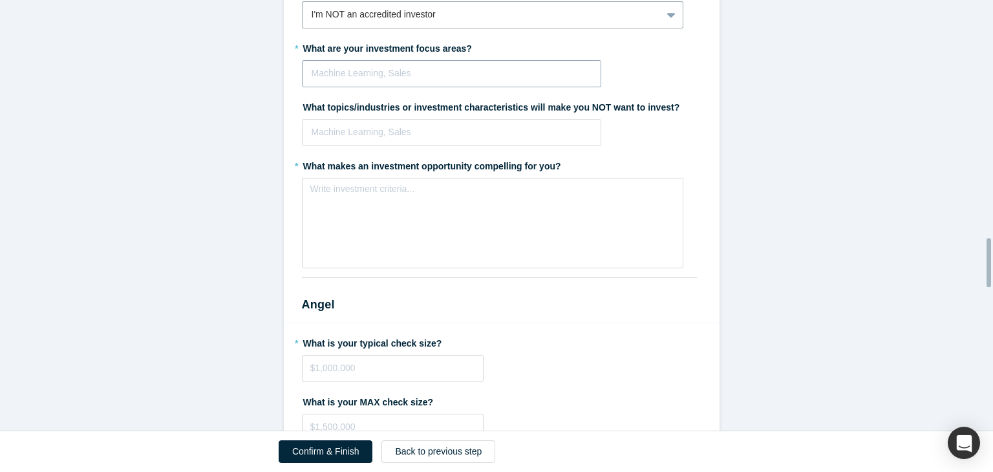
click at [463, 65] on div at bounding box center [452, 73] width 281 height 16
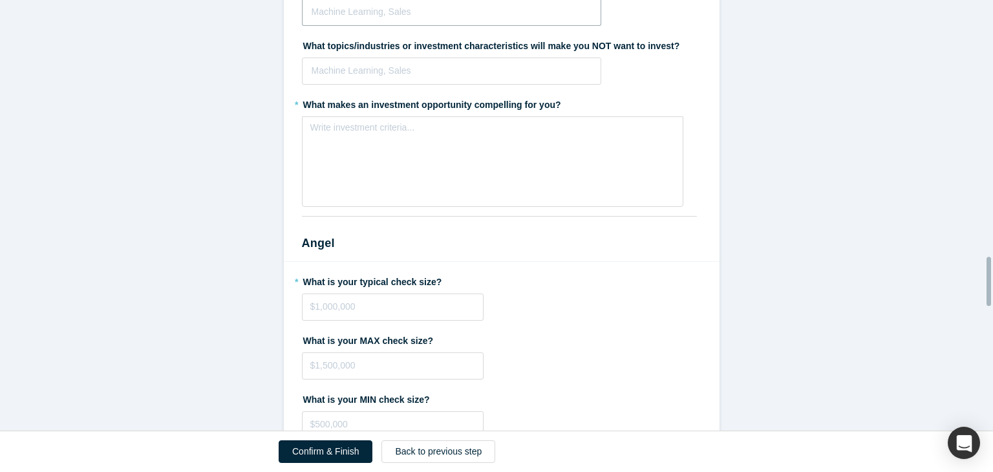
scroll to position [2345, 0]
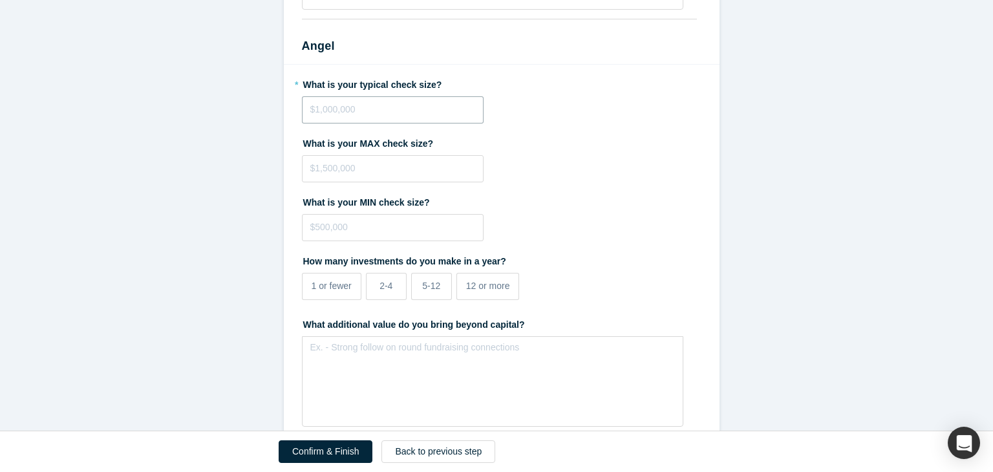
click at [412, 96] on input "tel" at bounding box center [393, 109] width 182 height 27
type input "$50,000"
click at [458, 155] on input "tel" at bounding box center [393, 168] width 182 height 27
type input "$7"
type input "$100,000"
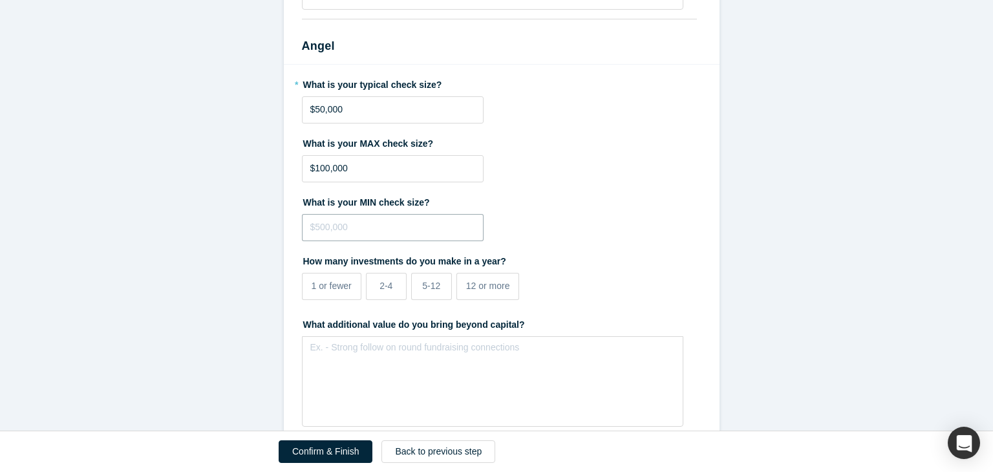
click at [414, 214] on input "tel" at bounding box center [393, 227] width 182 height 27
type input "$5"
type input "$10,000"
click at [584, 191] on label "What is your MIN check size?" at bounding box center [501, 200] width 399 height 18
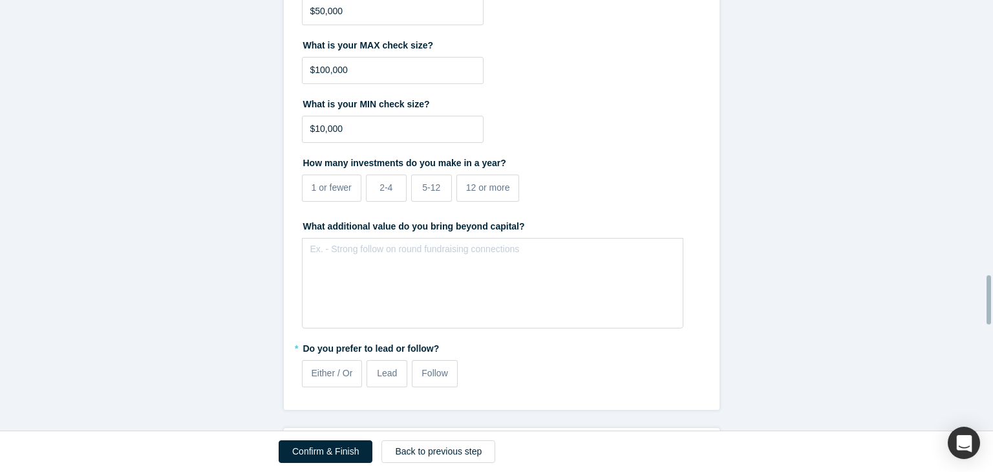
scroll to position [2474, 0]
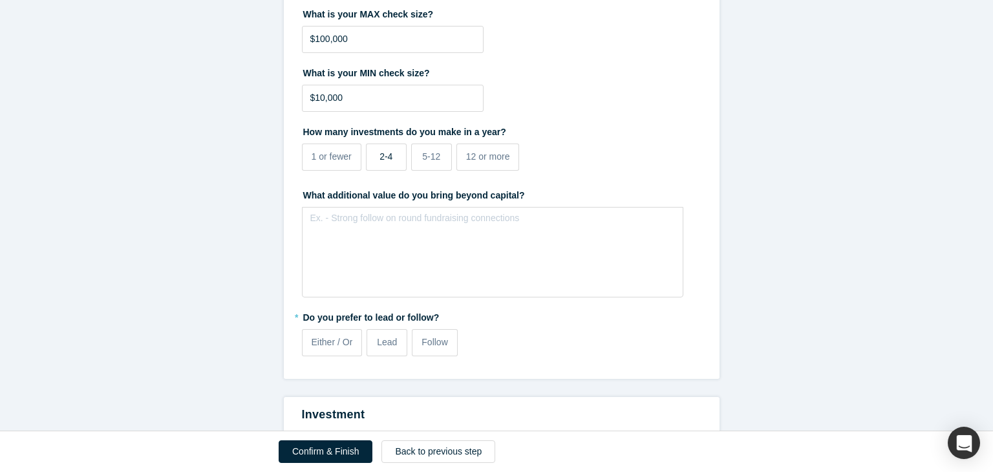
click at [381, 151] on span "2-4" at bounding box center [385, 156] width 13 height 10
click at [0, 0] on input "2-4" at bounding box center [0, 0] width 0 height 0
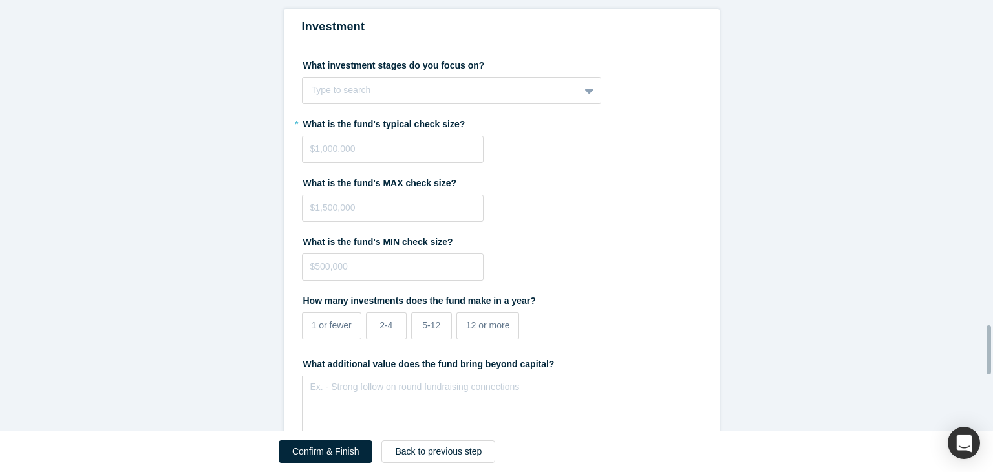
scroll to position [2797, 0]
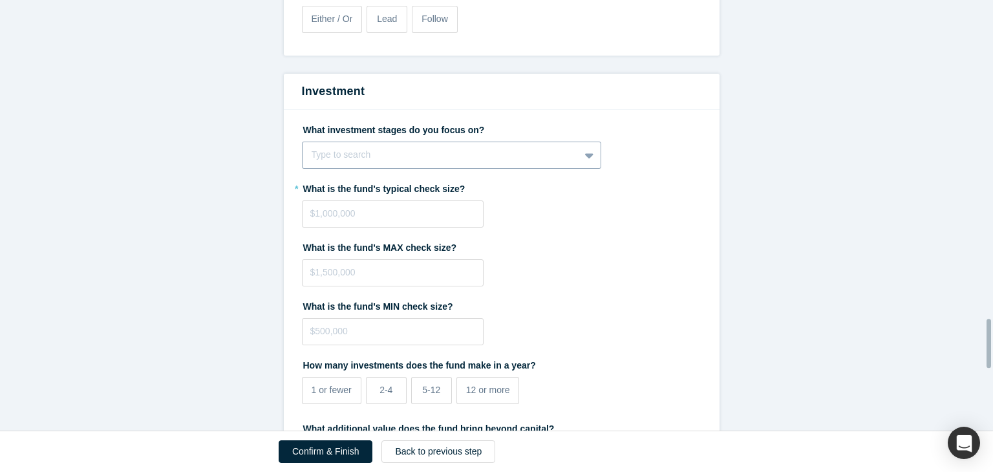
click at [560, 147] on div at bounding box center [441, 155] width 259 height 16
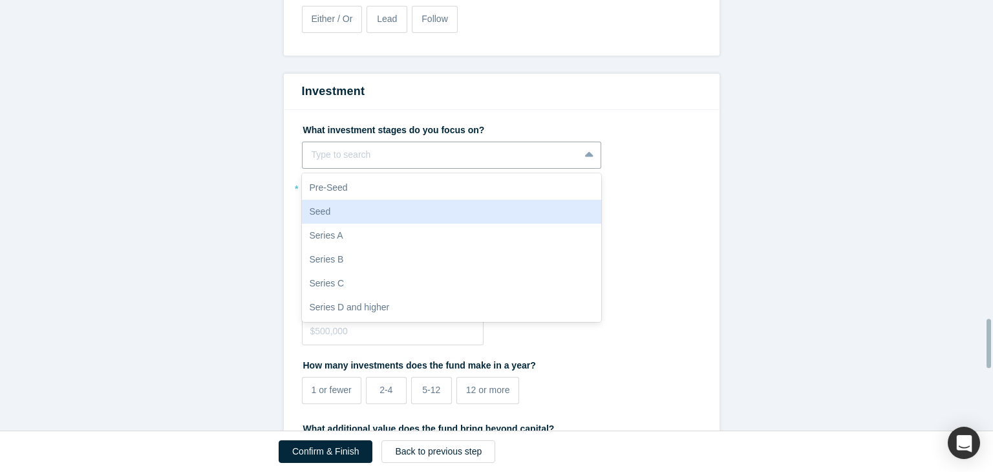
click at [467, 200] on div "Seed" at bounding box center [452, 212] width 300 height 24
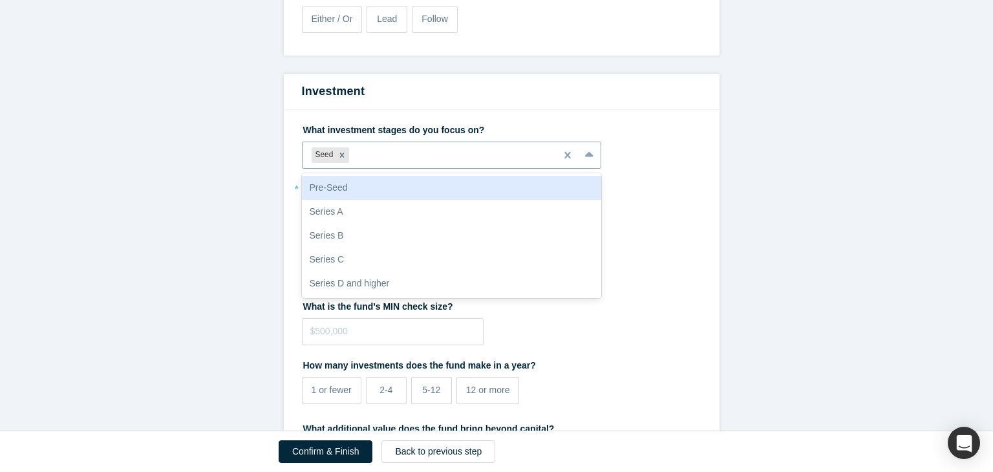
click at [585, 152] on icon at bounding box center [589, 154] width 8 height 5
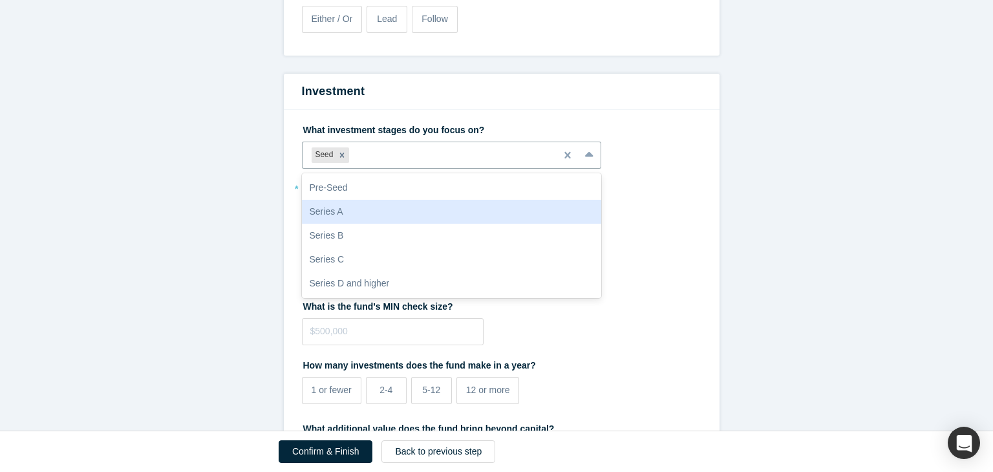
click at [485, 200] on div "Series A" at bounding box center [452, 212] width 300 height 24
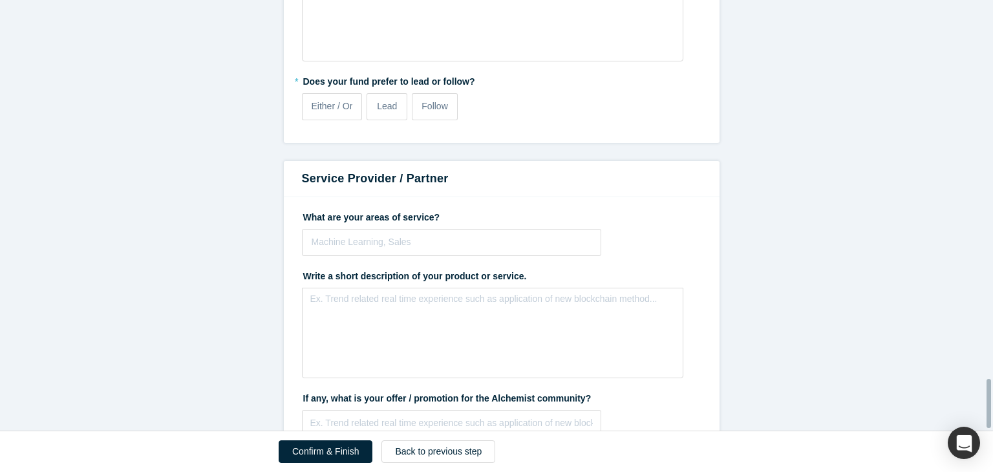
scroll to position [3338, 0]
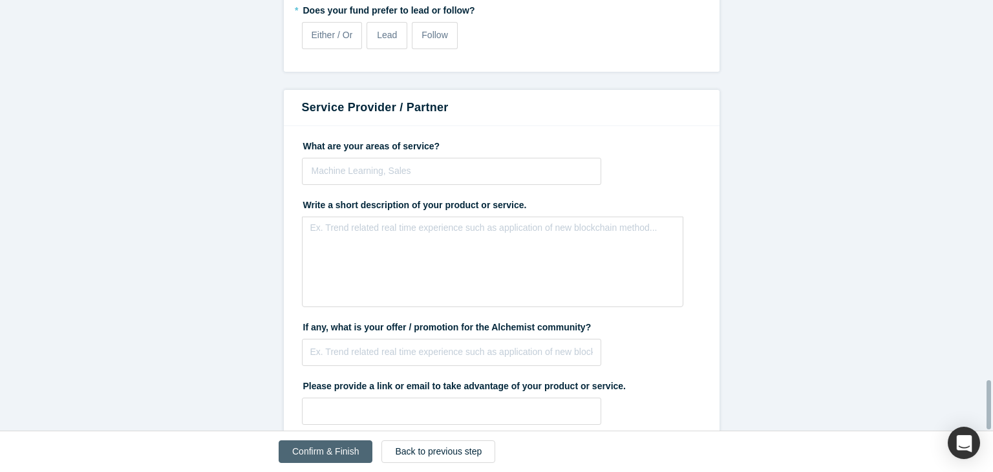
click at [335, 450] on button "Confirm & Finish" at bounding box center [326, 451] width 94 height 23
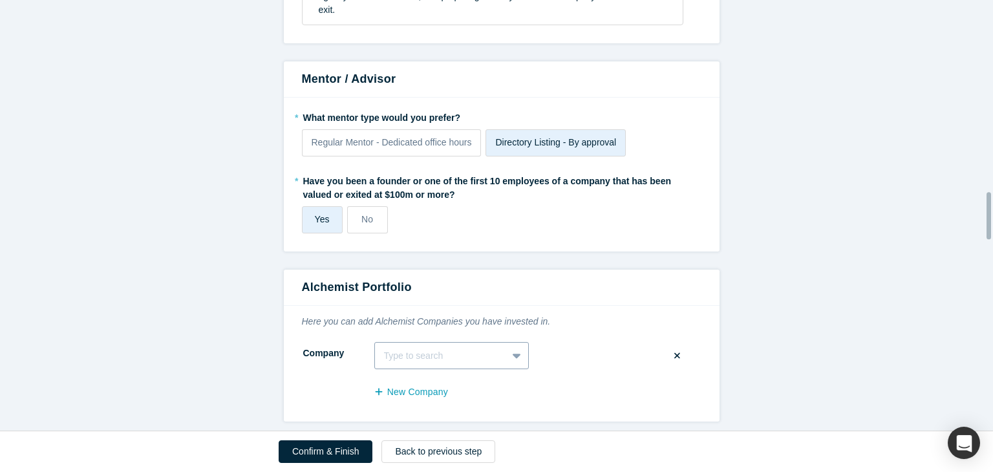
scroll to position [2133, 0]
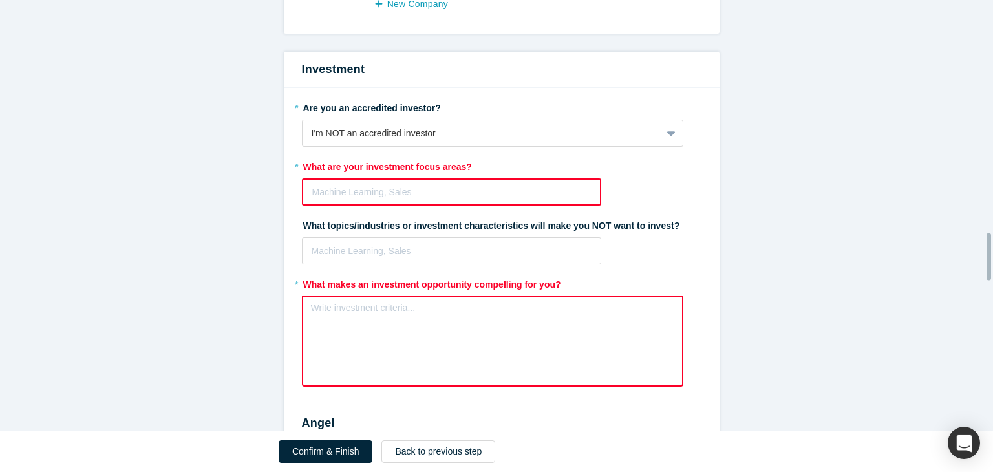
click at [356, 184] on div at bounding box center [451, 192] width 279 height 16
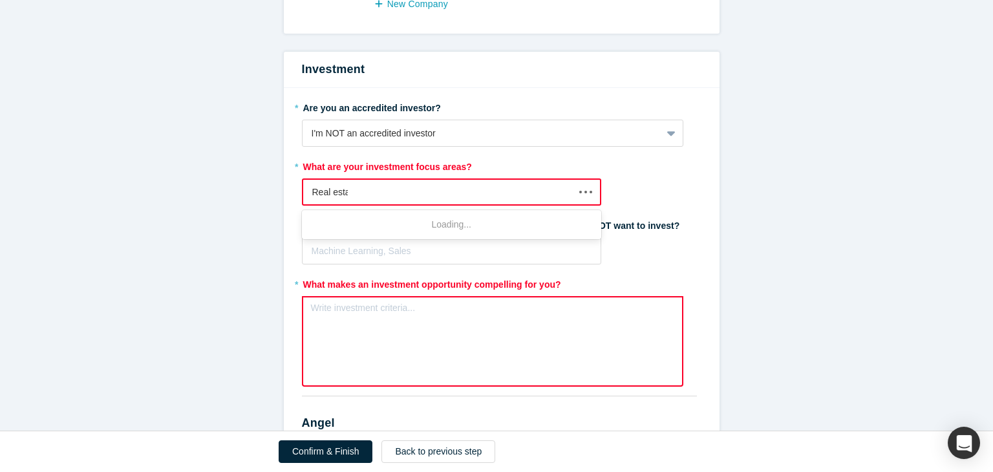
type input "Real estate"
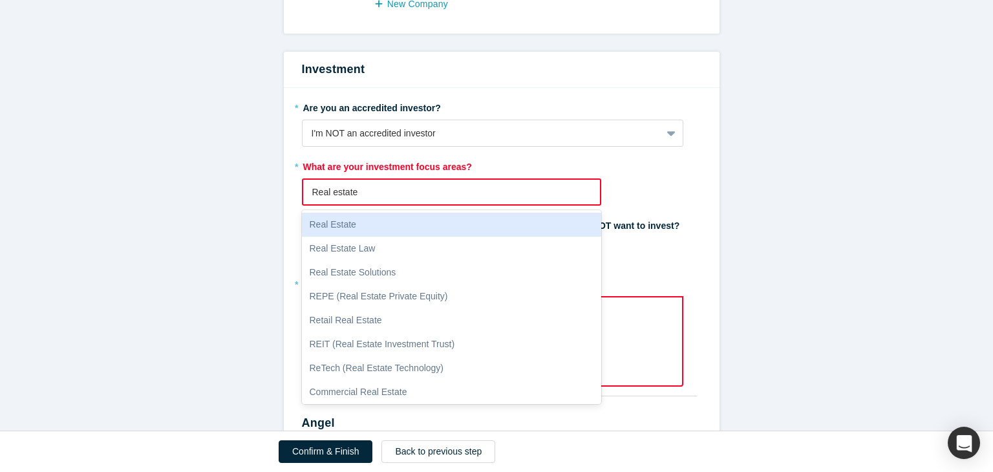
click at [376, 213] on div "Real Estate" at bounding box center [452, 225] width 300 height 24
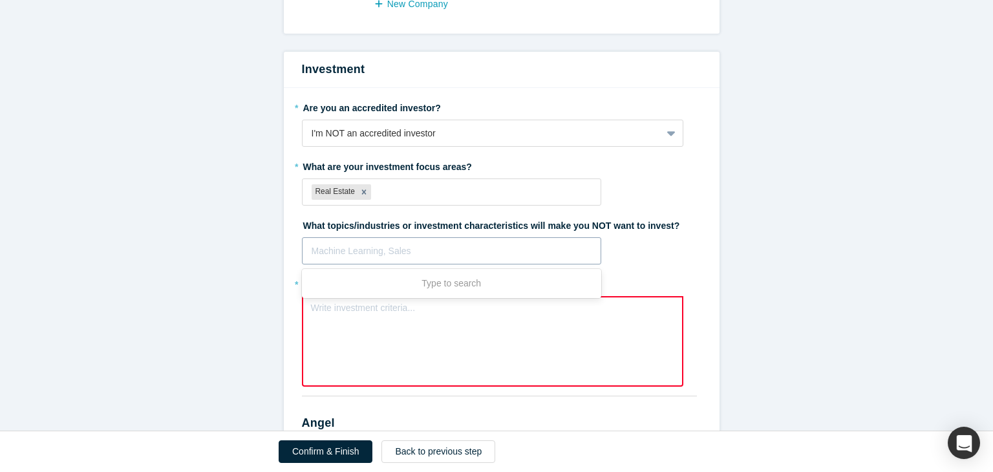
click at [377, 243] on div at bounding box center [452, 251] width 281 height 16
click at [359, 298] on div "Write investment criteria..." at bounding box center [492, 341] width 381 height 90
drag, startPoint x: 569, startPoint y: 257, endPoint x: 287, endPoint y: 259, distance: 281.8
click at [287, 259] on div "* Are you an accredited investor? I'm NOT an accredited investor * What are you…" at bounding box center [502, 246] width 436 height 317
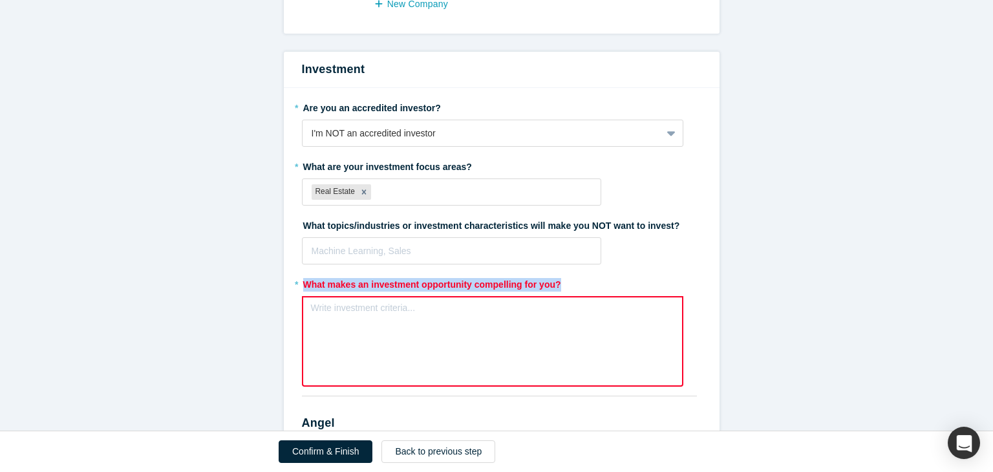
copy label "What makes an investment opportunity compelling for you?"
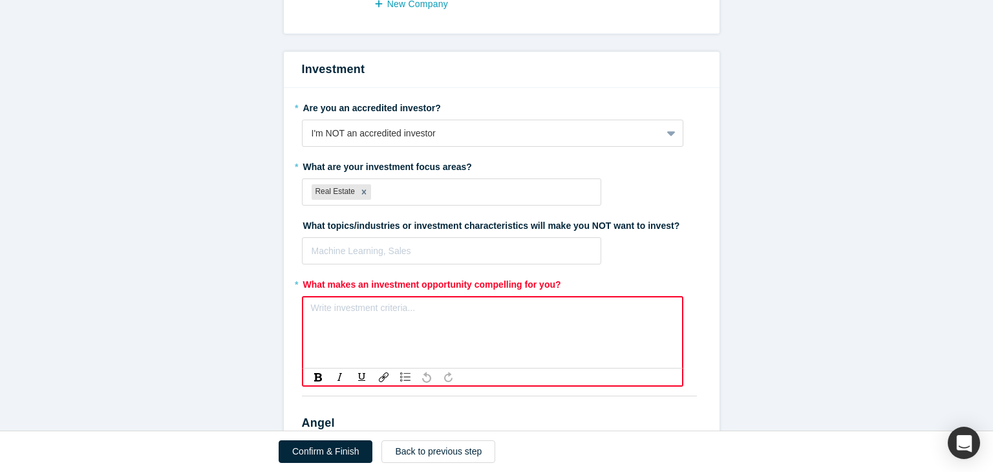
click at [336, 305] on div "rdw-editor" at bounding box center [492, 312] width 347 height 14
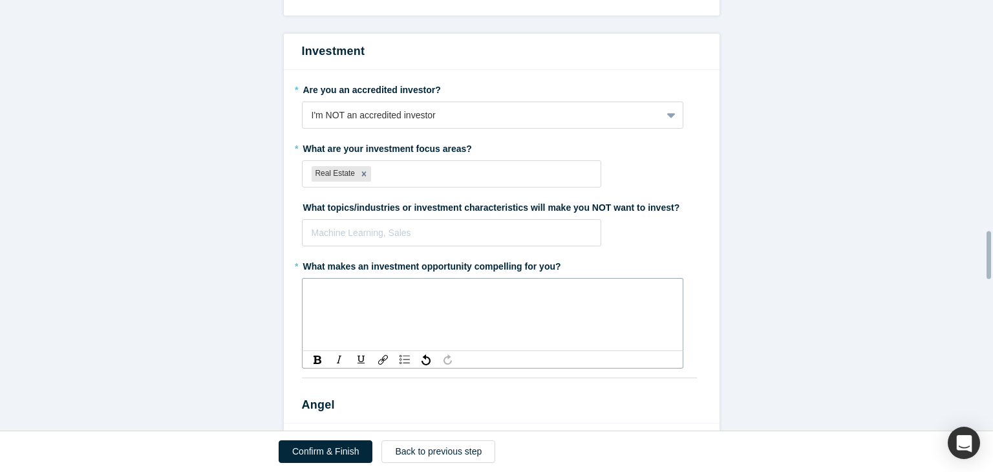
scroll to position [2096, 0]
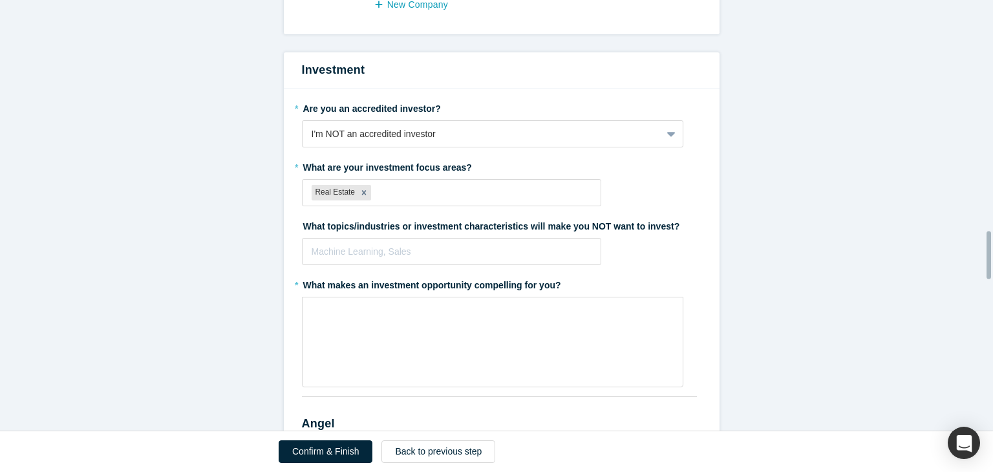
click at [670, 215] on label "What topics/industries or investment characteristics will make you NOT want to …" at bounding box center [501, 224] width 399 height 18
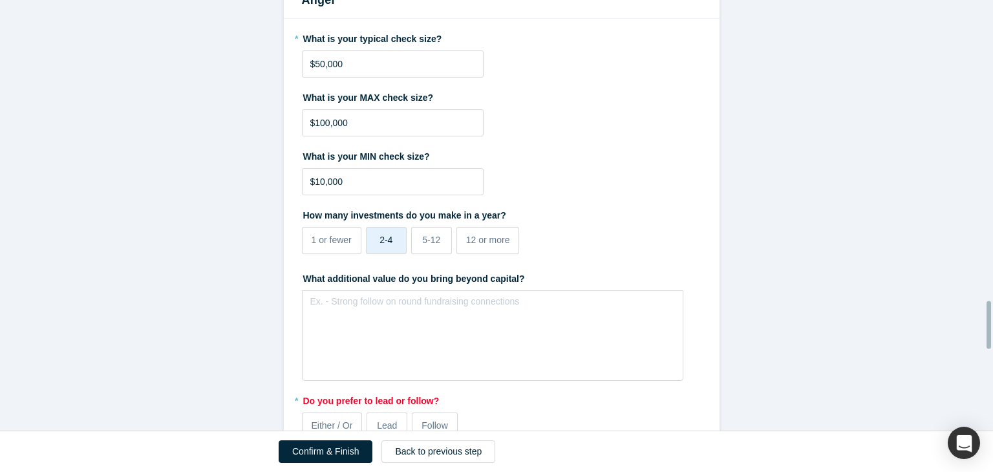
scroll to position [2807, 0]
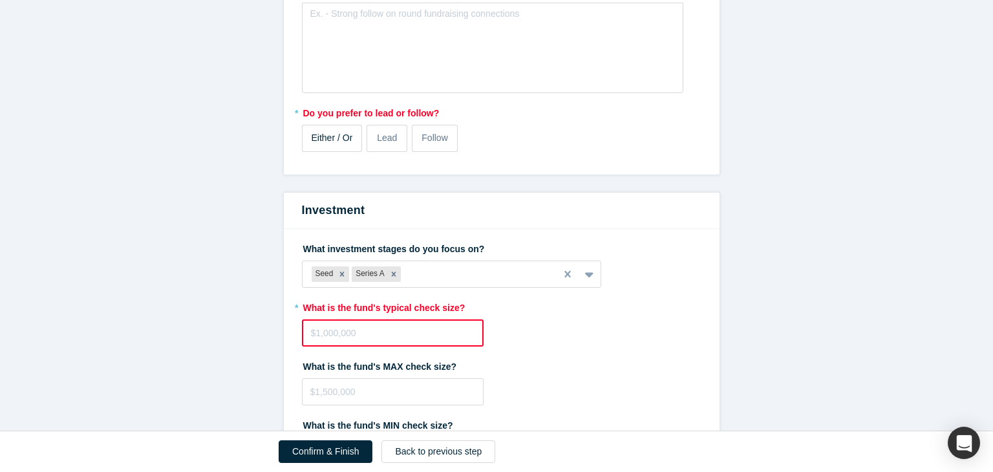
click at [346, 131] on div "Either / Or" at bounding box center [332, 138] width 41 height 14
click at [0, 0] on input "Either / Or" at bounding box center [0, 0] width 0 height 0
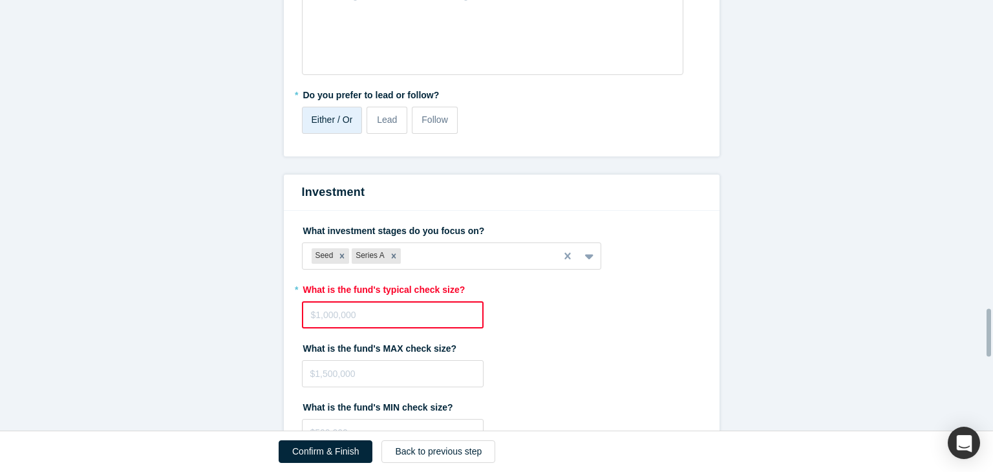
scroll to position [2789, 0]
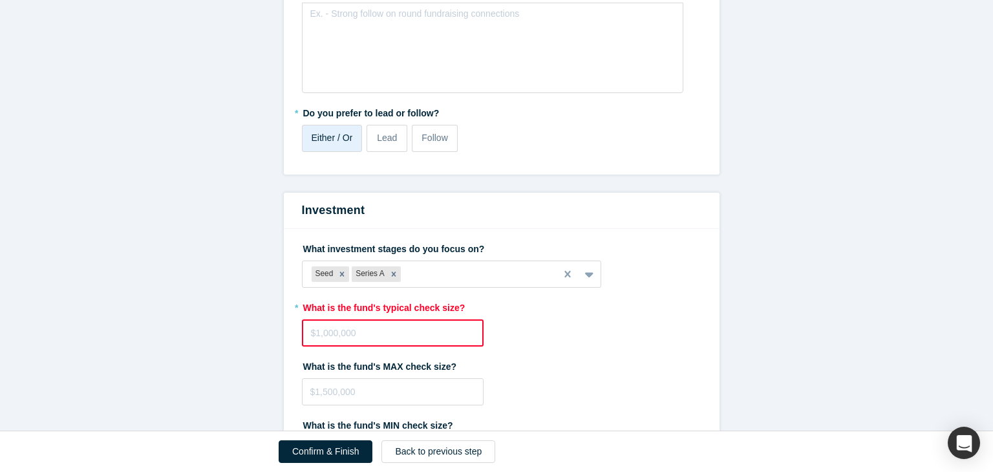
click at [431, 319] on input "tel" at bounding box center [393, 332] width 182 height 27
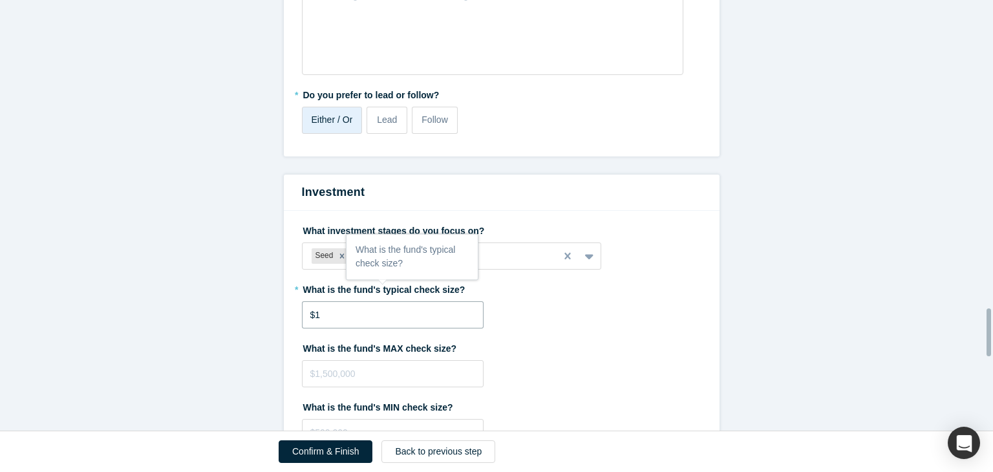
scroll to position [2771, 0]
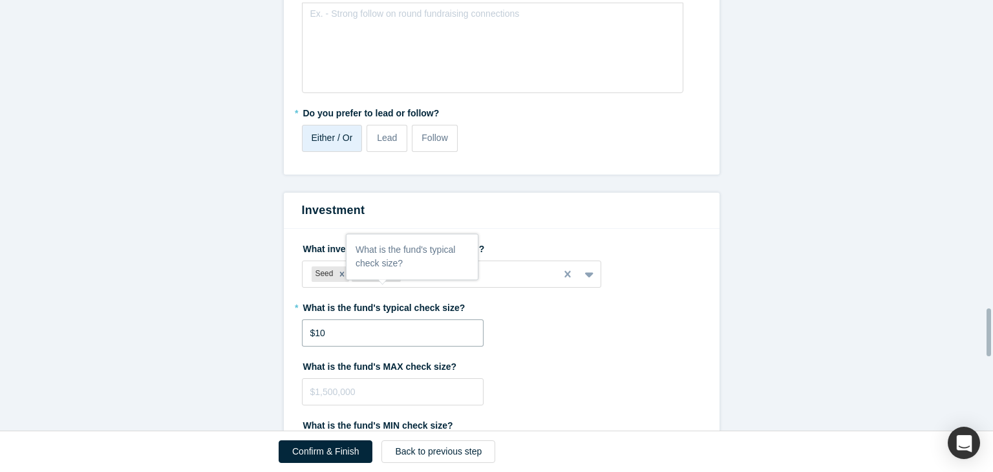
type input "$1"
type input "$50,000"
click at [539, 355] on label "What is the fund's MAX check size?" at bounding box center [501, 364] width 399 height 18
click at [412, 378] on input "tel" at bounding box center [393, 391] width 182 height 27
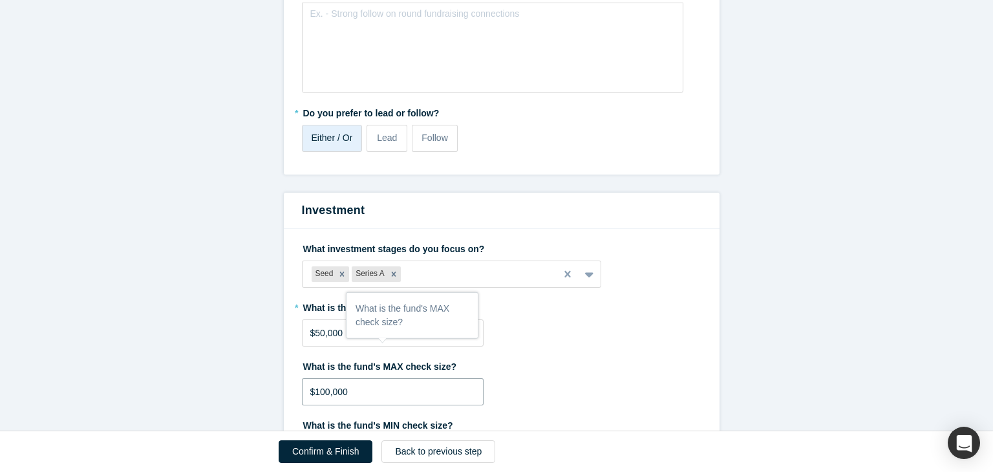
type input "$100,000"
click at [393, 437] on input "tel" at bounding box center [393, 450] width 182 height 27
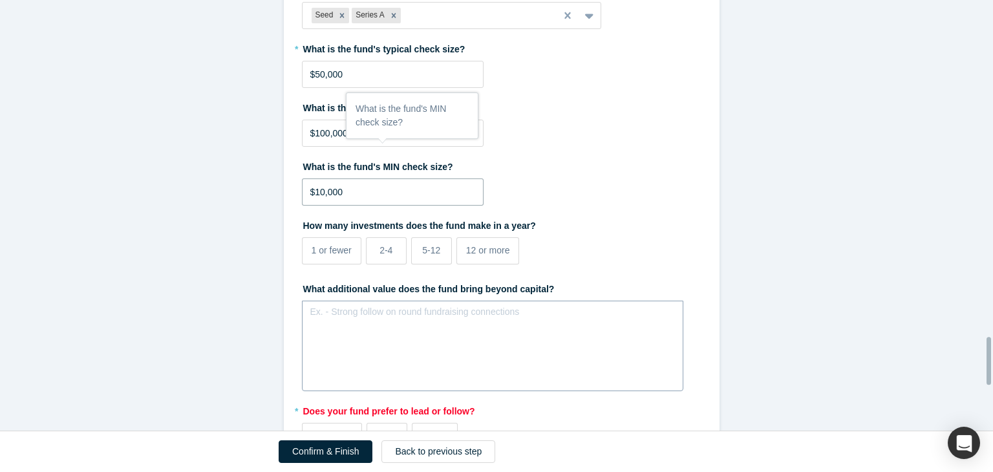
scroll to position [3223, 0]
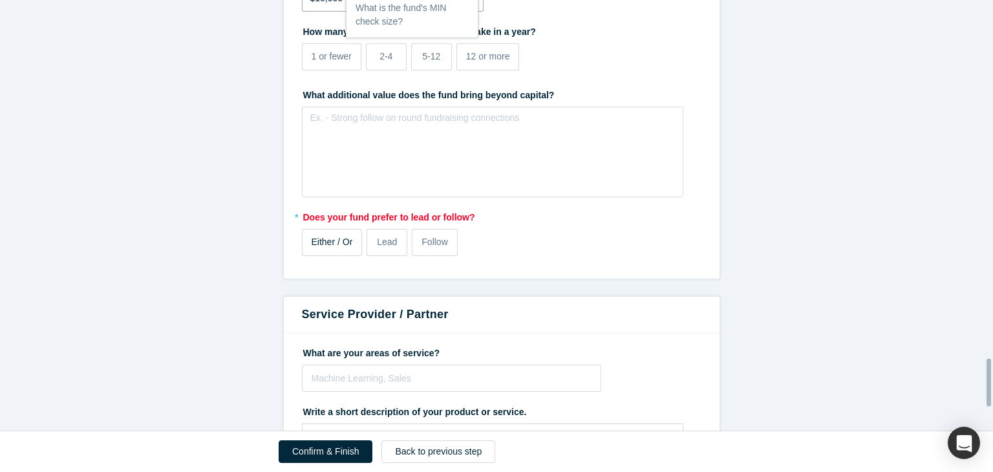
type input "$10,000"
click at [328, 237] on span "Either / Or" at bounding box center [332, 242] width 41 height 10
click at [0, 0] on input "Either / Or" at bounding box center [0, 0] width 0 height 0
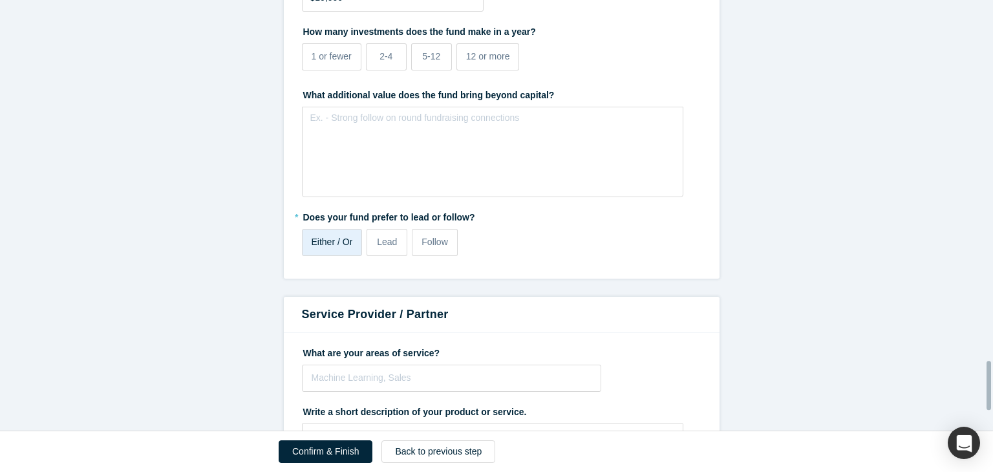
scroll to position [3338, 0]
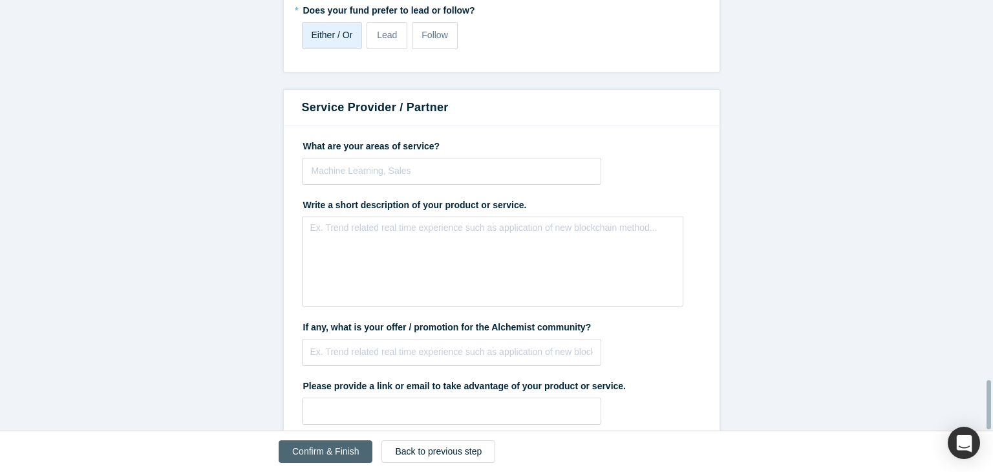
click at [354, 452] on button "Confirm & Finish" at bounding box center [326, 451] width 94 height 23
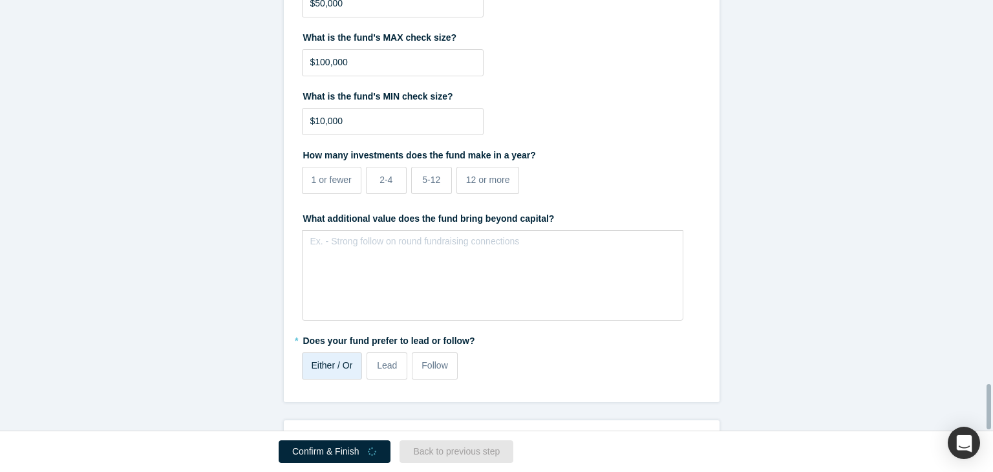
scroll to position [3668, 0]
